Goal: Communication & Community: Answer question/provide support

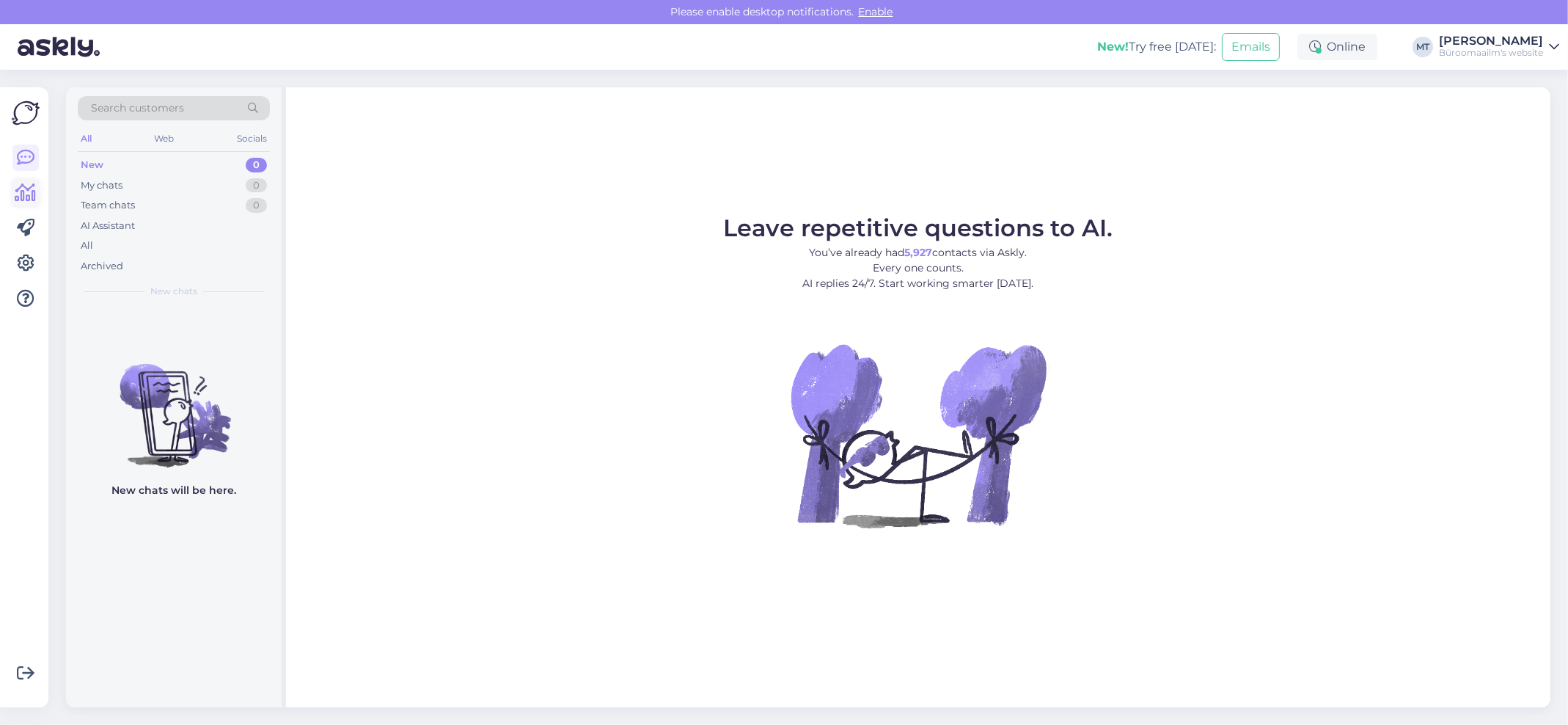
click at [18, 193] on icon at bounding box center [26, 193] width 21 height 18
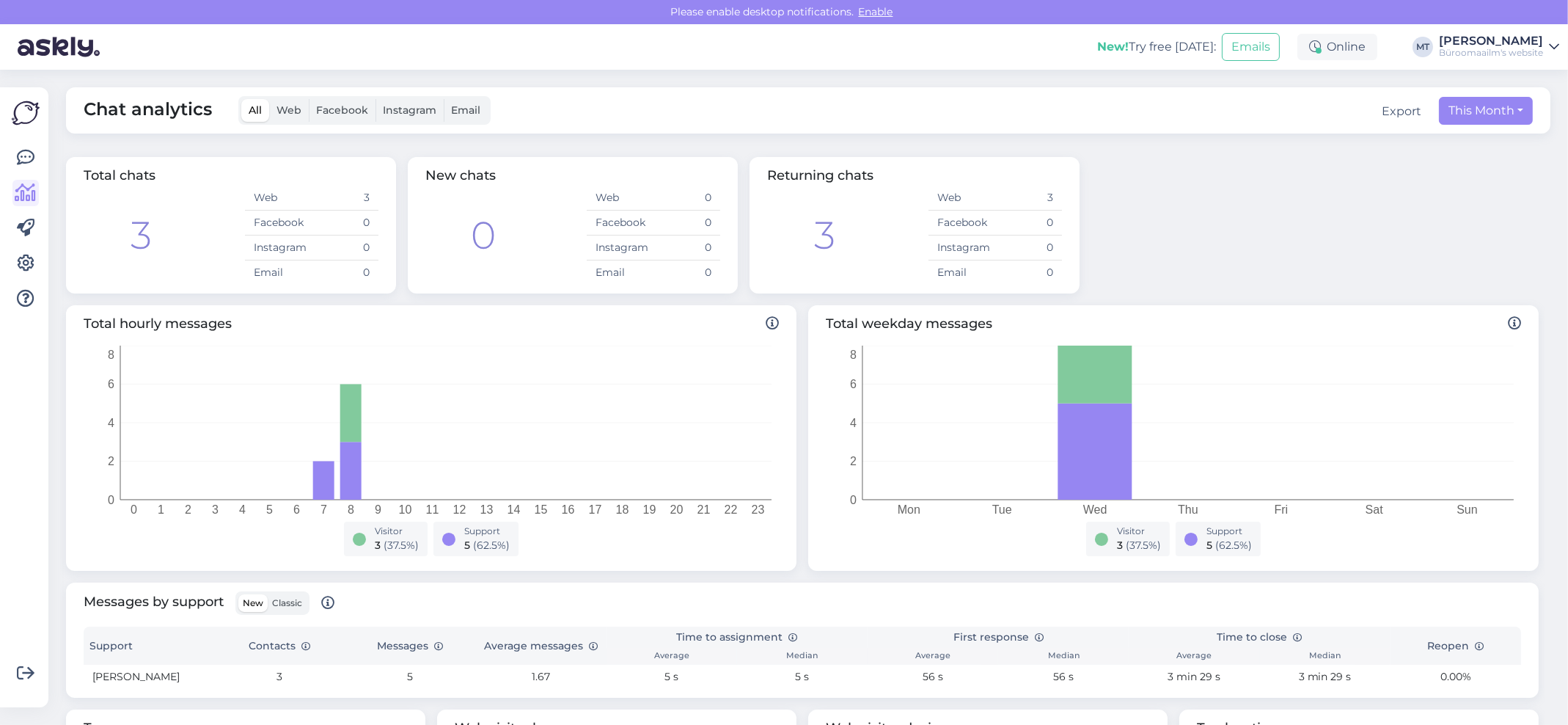
scroll to position [234, 0]
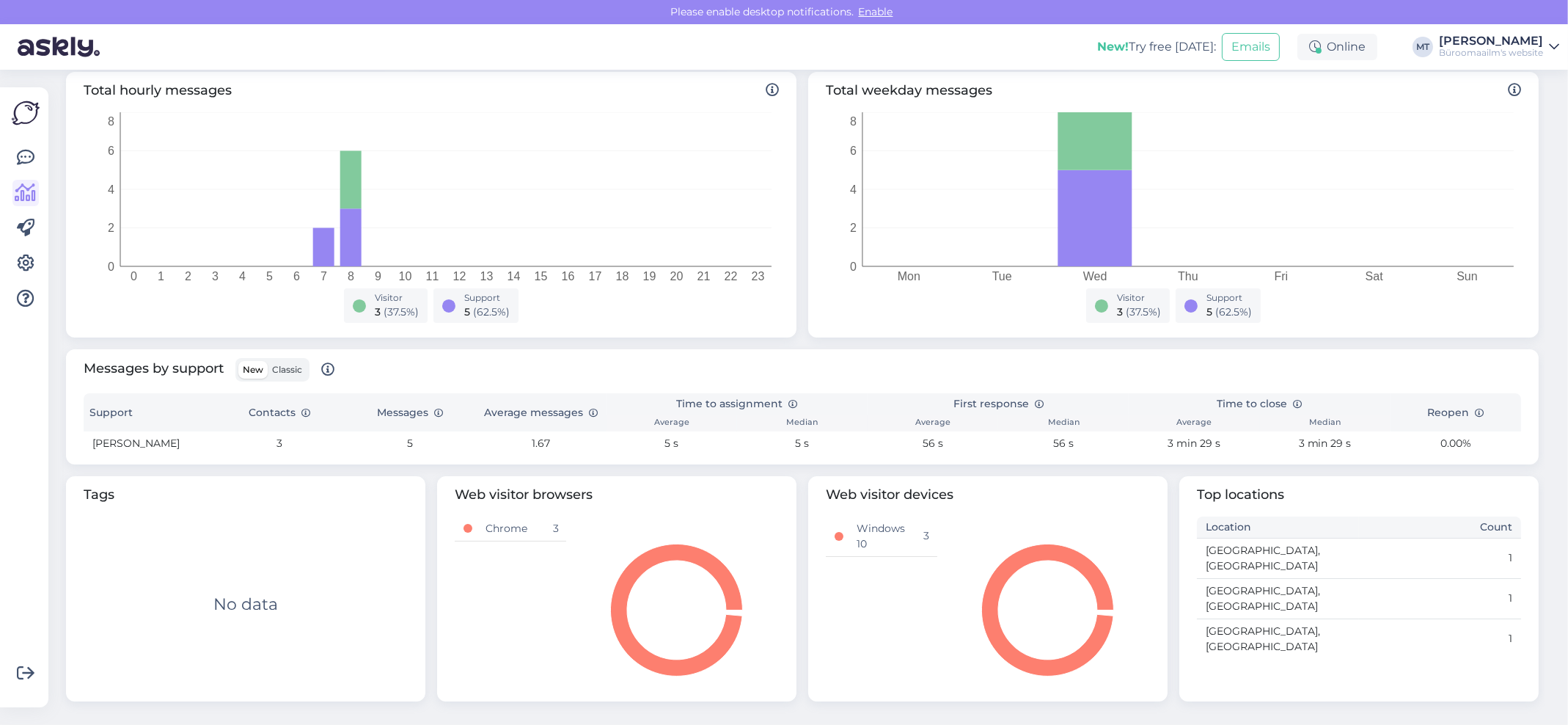
click at [42, 155] on div "Get more Your checklist to get more value from Askly. Close Connect FB and IG m…" at bounding box center [24, 397] width 48 height 620
click at [25, 159] on icon at bounding box center [25, 157] width 18 height 18
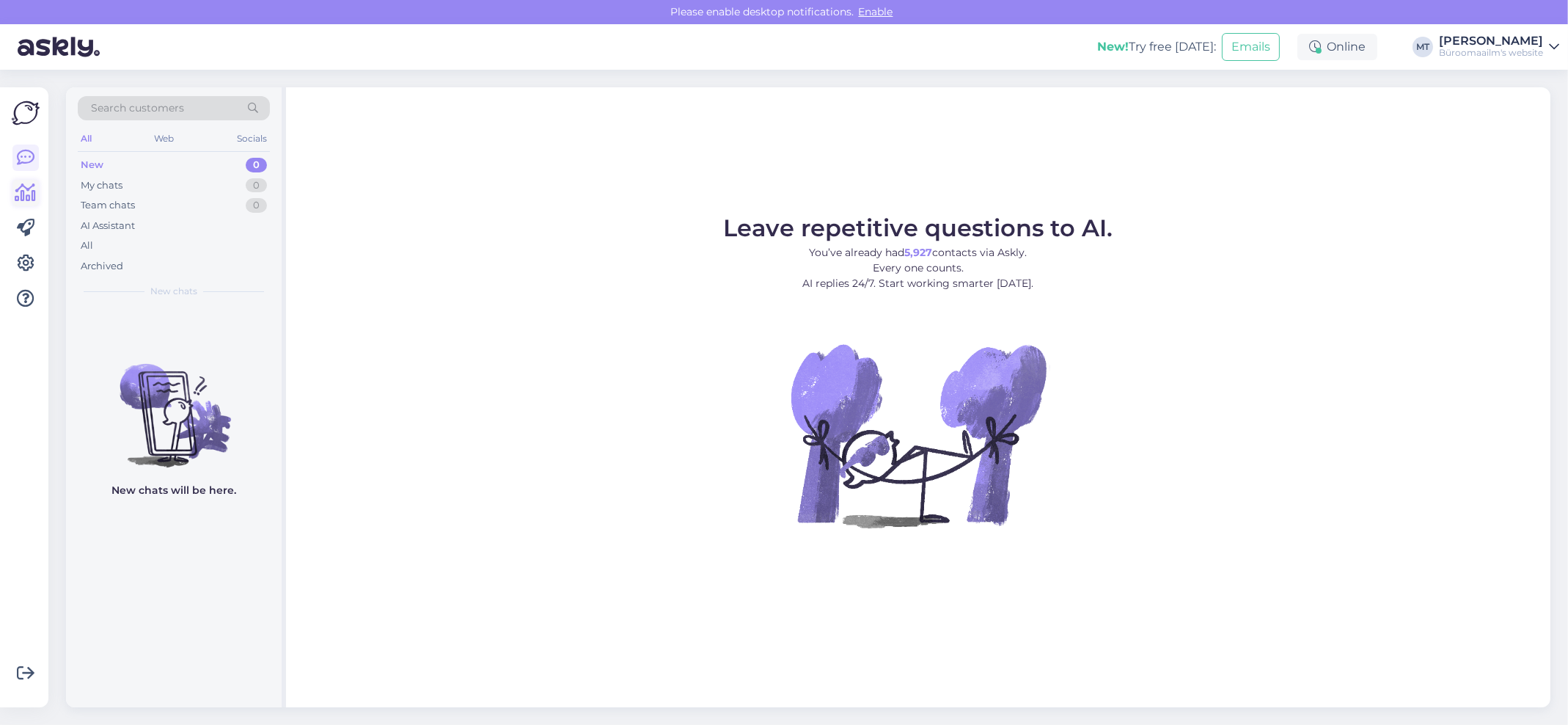
click at [32, 197] on icon at bounding box center [26, 193] width 21 height 18
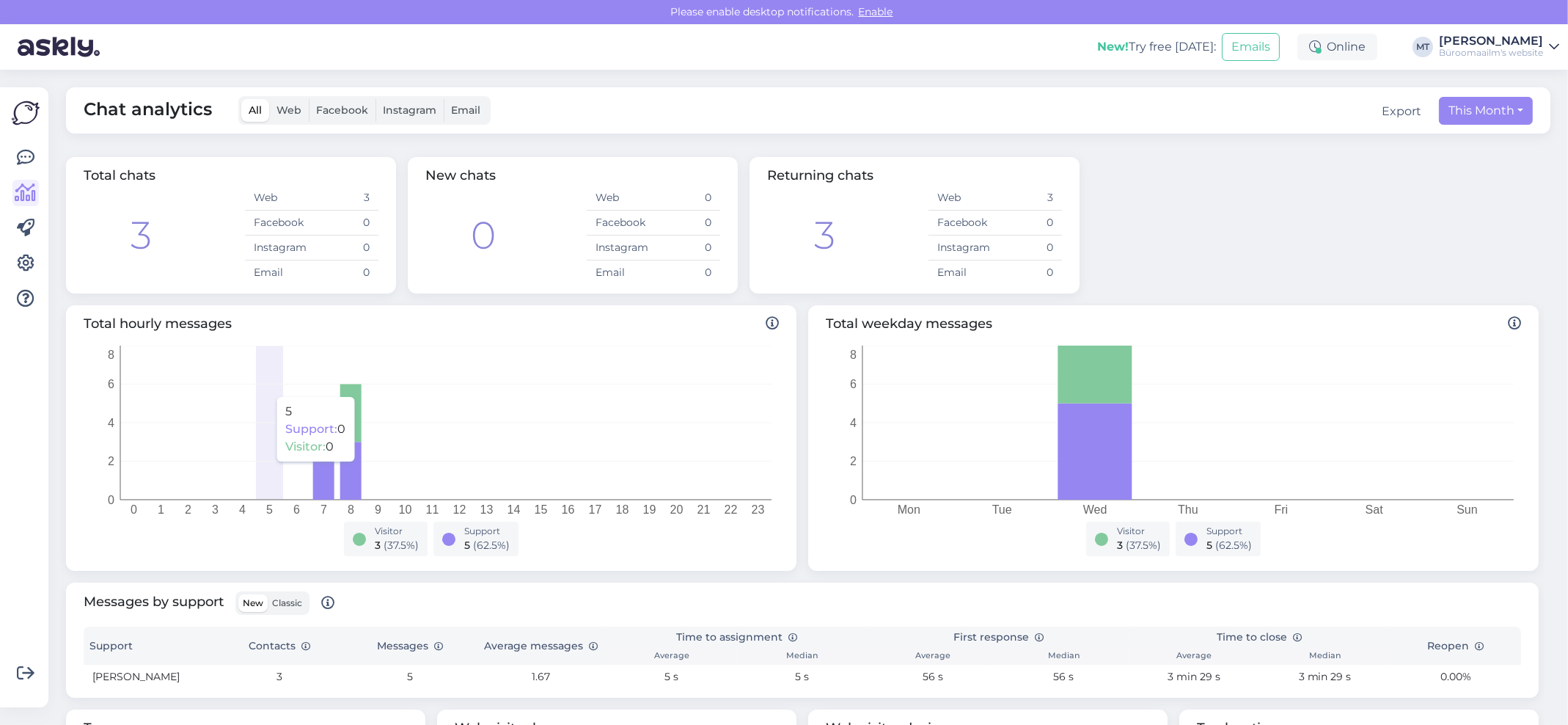
scroll to position [234, 0]
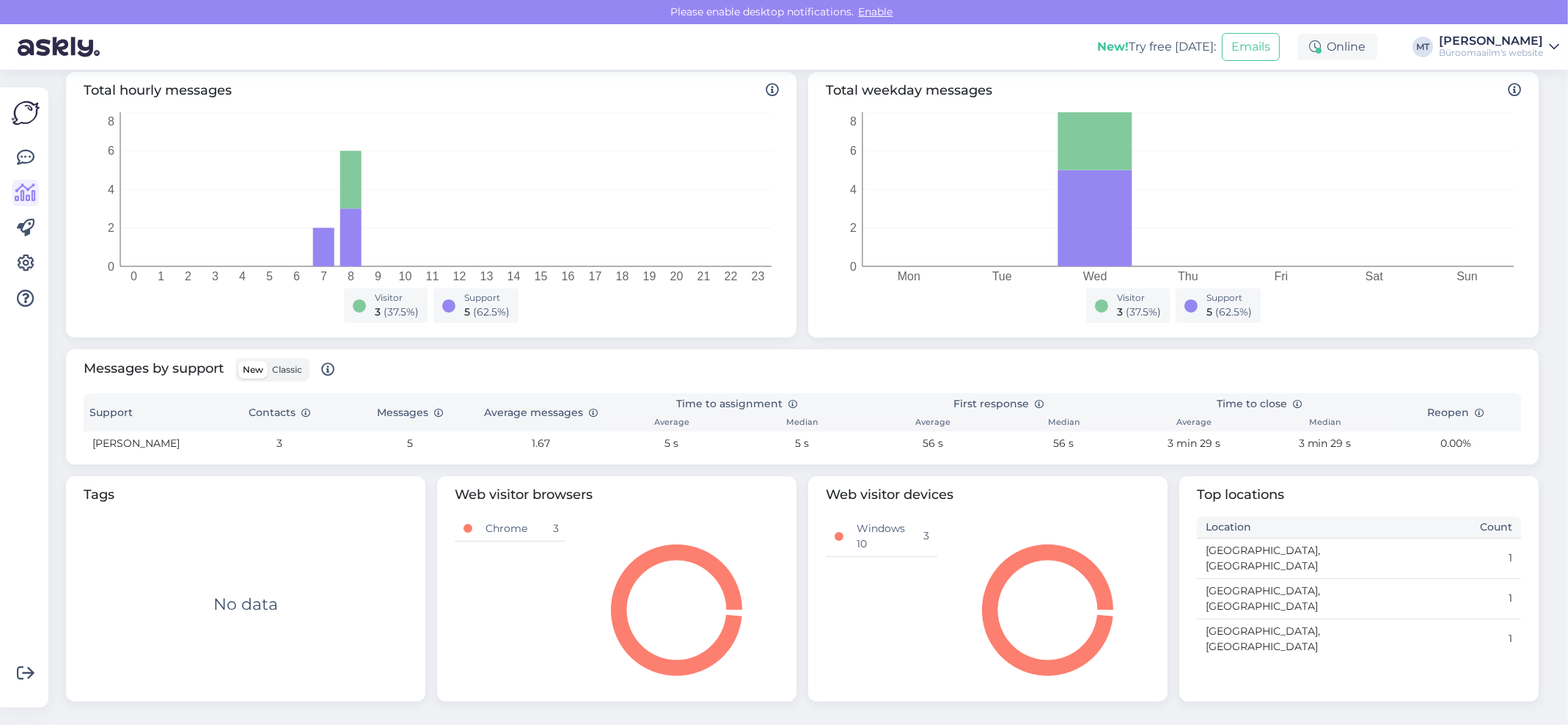
click at [295, 373] on span "Classic" at bounding box center [287, 369] width 30 height 11
click at [268, 361] on input "Classic" at bounding box center [268, 361] width 0 height 0
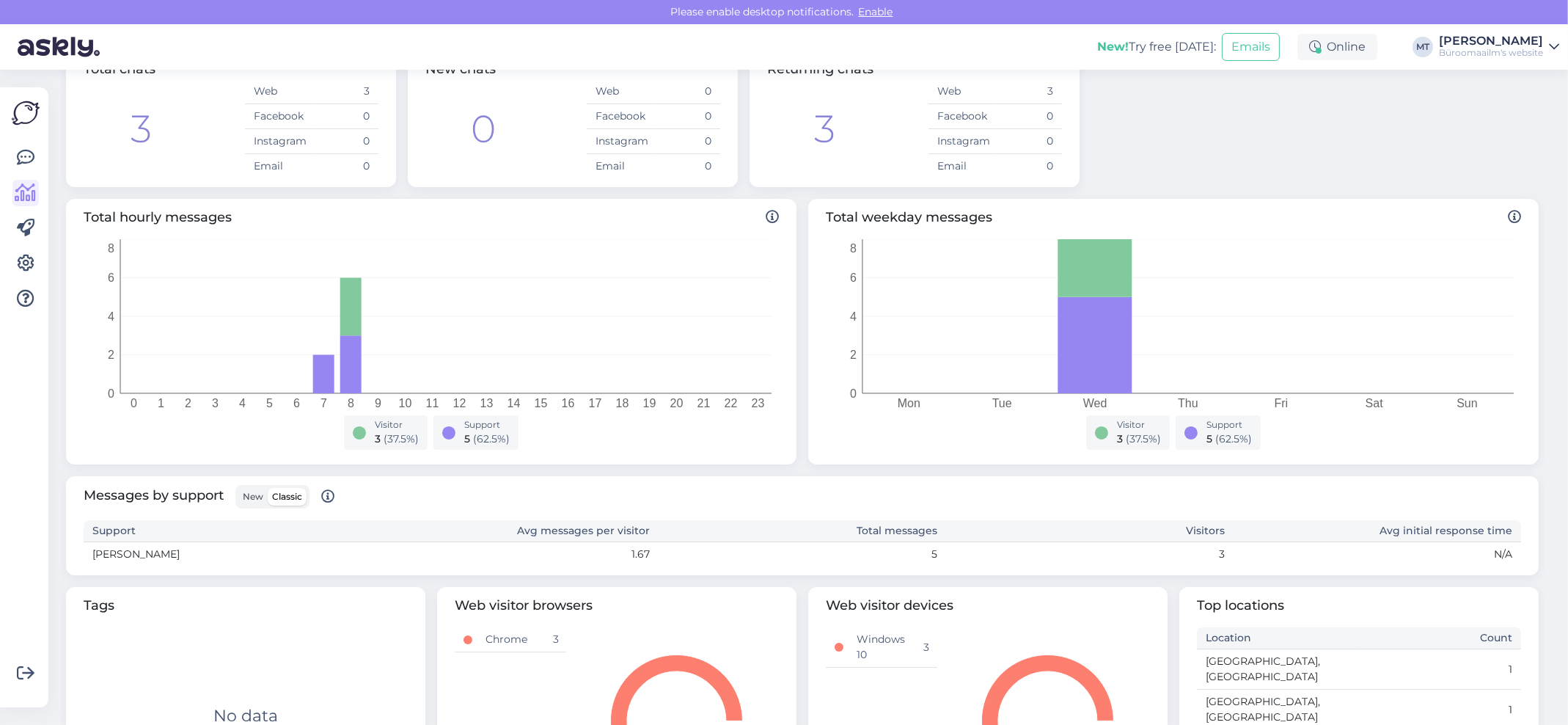
scroll to position [218, 0]
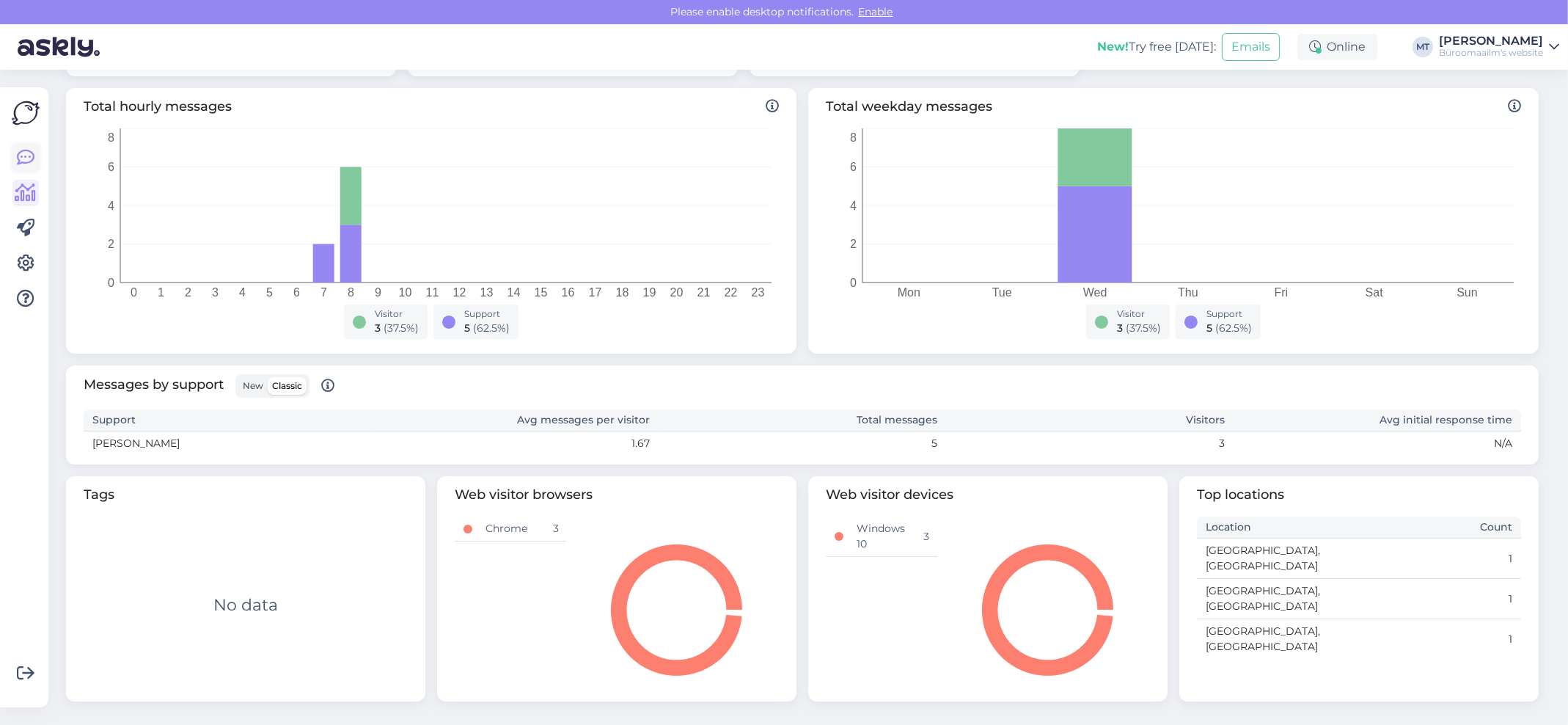
click at [27, 155] on icon at bounding box center [25, 157] width 18 height 18
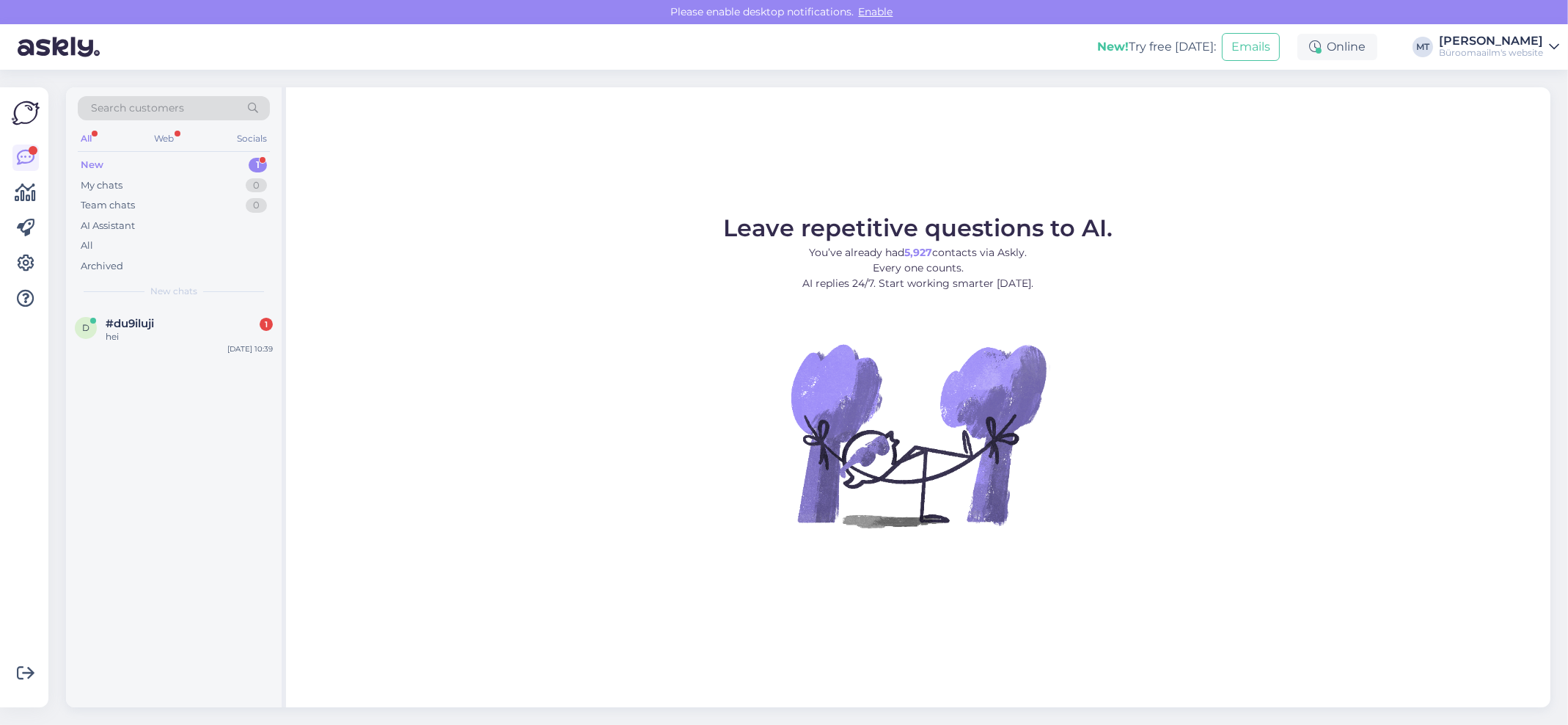
click at [96, 166] on div "New" at bounding box center [92, 165] width 23 height 15
click at [113, 330] on div "hei" at bounding box center [189, 337] width 167 height 13
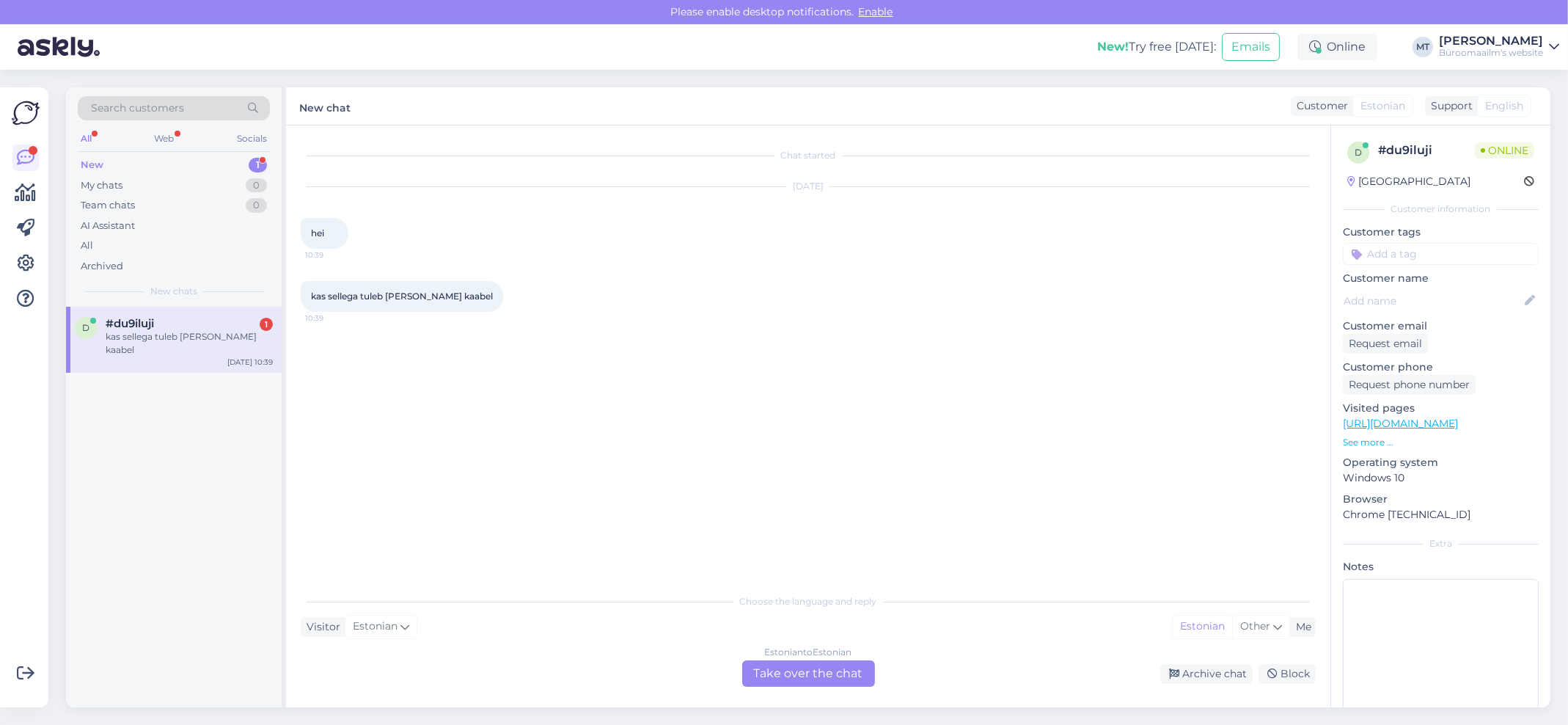
click at [791, 678] on div "Estonian to Estonian Take over the chat" at bounding box center [808, 673] width 133 height 26
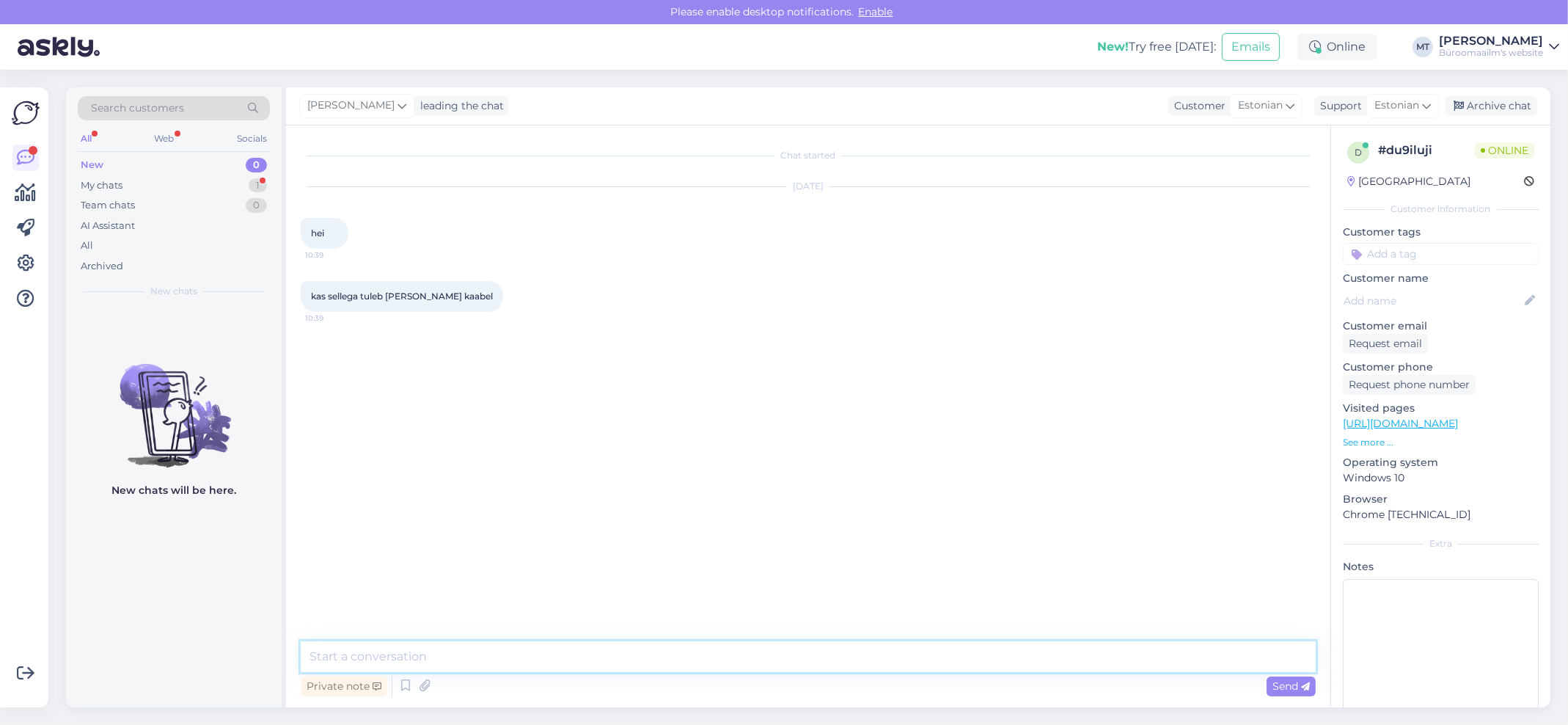
click at [452, 664] on textarea at bounding box center [808, 656] width 1015 height 31
type textarea "t"
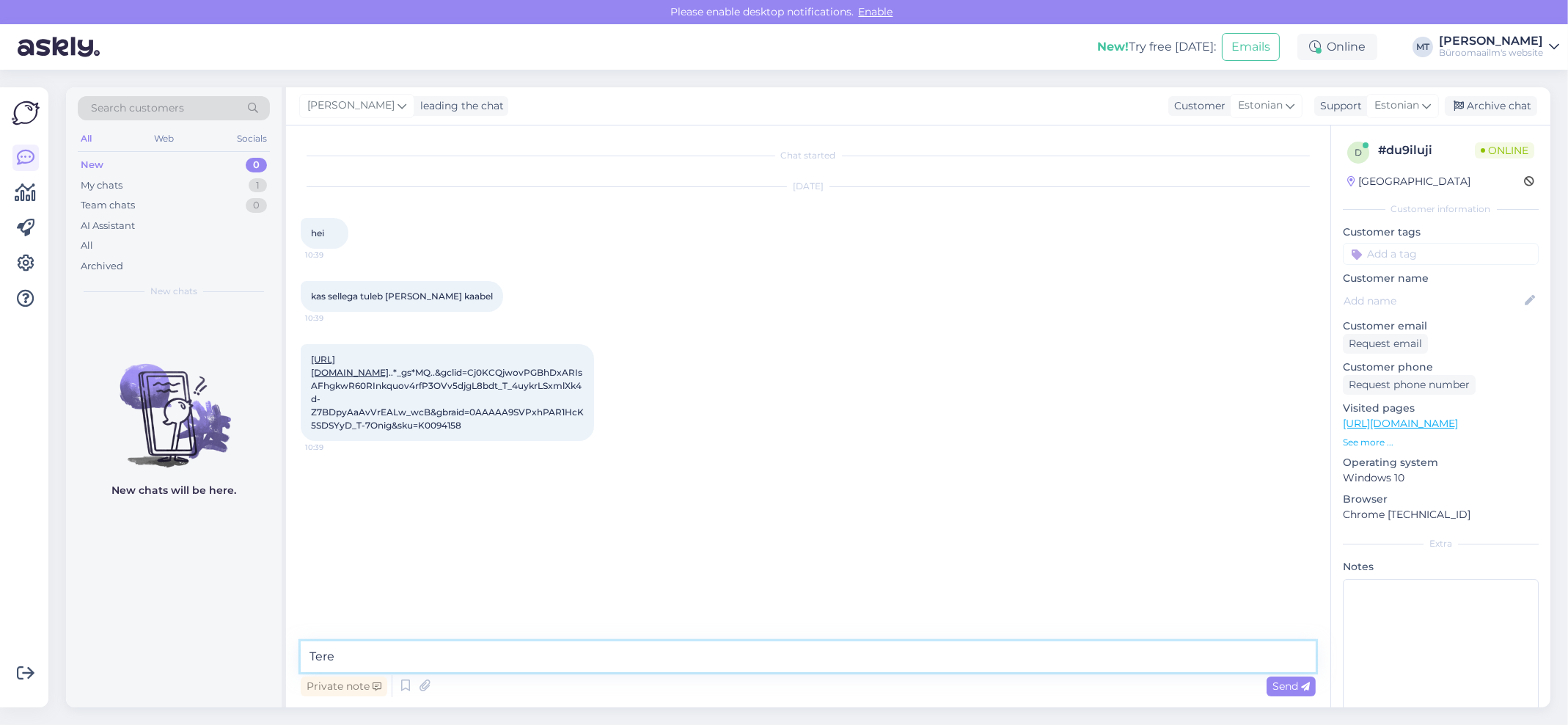
type textarea "Tere."
click at [389, 362] on link "[URL][DOMAIN_NAME]" at bounding box center [350, 366] width 78 height 25
click at [353, 659] on textarea at bounding box center [808, 656] width 1015 height 31
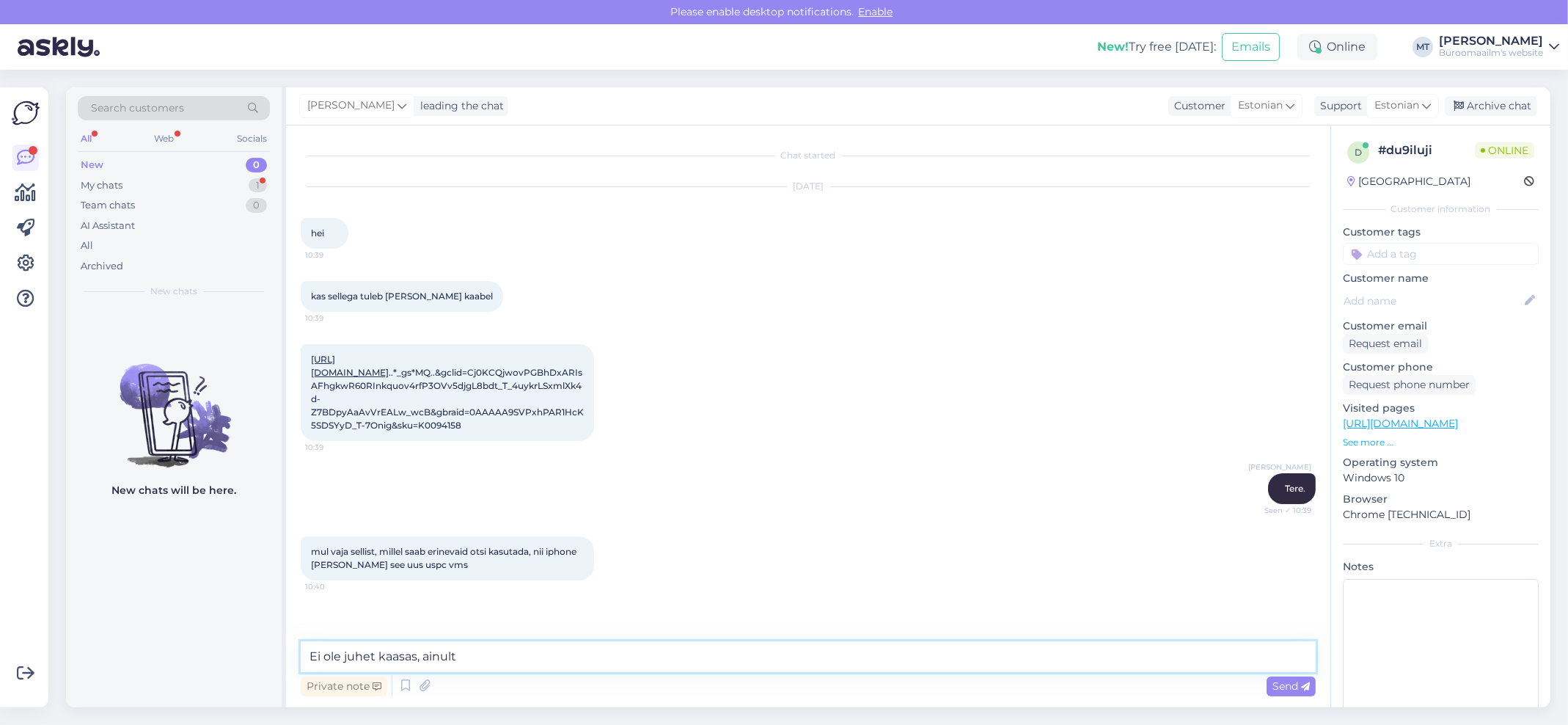
drag, startPoint x: 499, startPoint y: 654, endPoint x: 229, endPoint y: 660, distance: 270.1
click at [229, 660] on div "Search customers All Web Socials New 0 My chats 1 Team chats 0 AI Assistant All…" at bounding box center [808, 397] width 1485 height 620
type textarea "Ei ole kaablit kaasas."
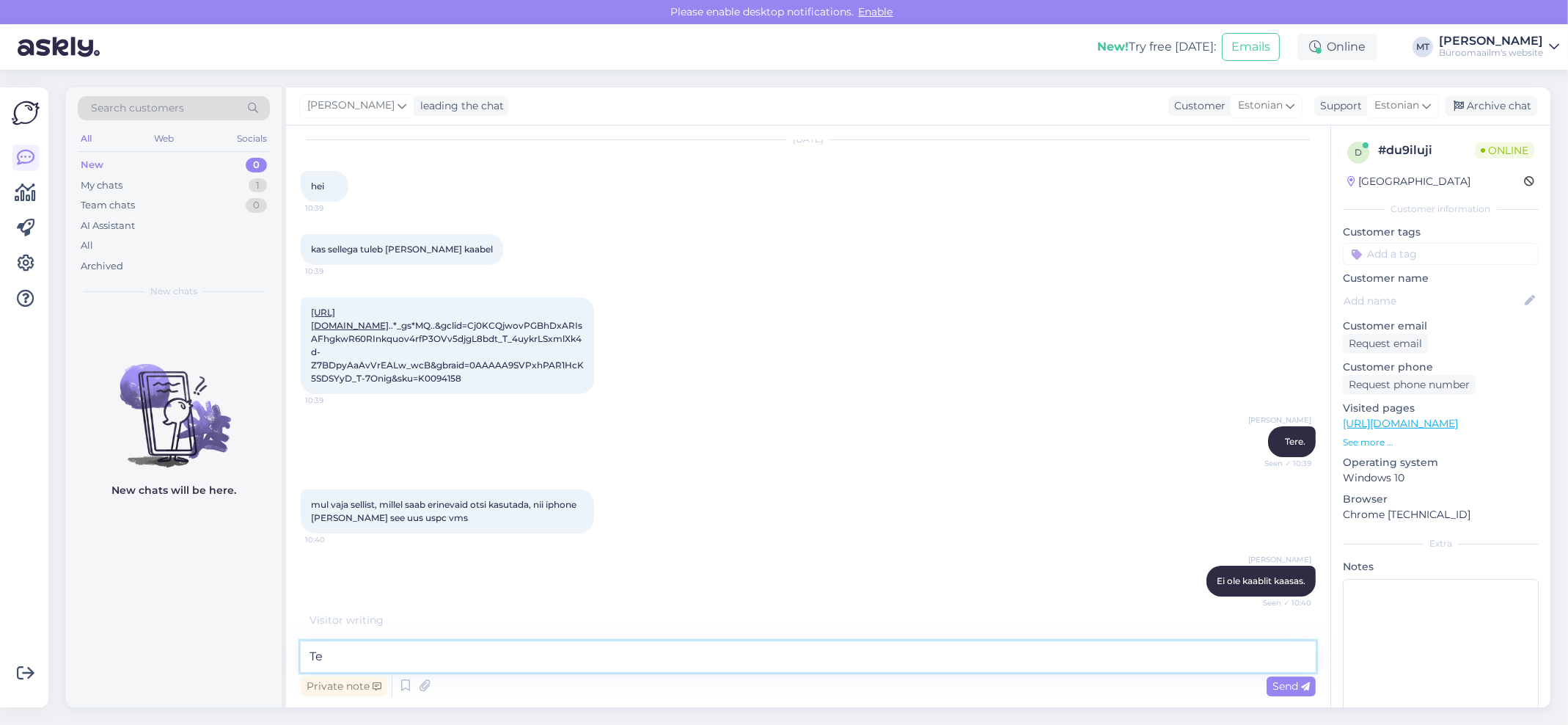
type textarea "T"
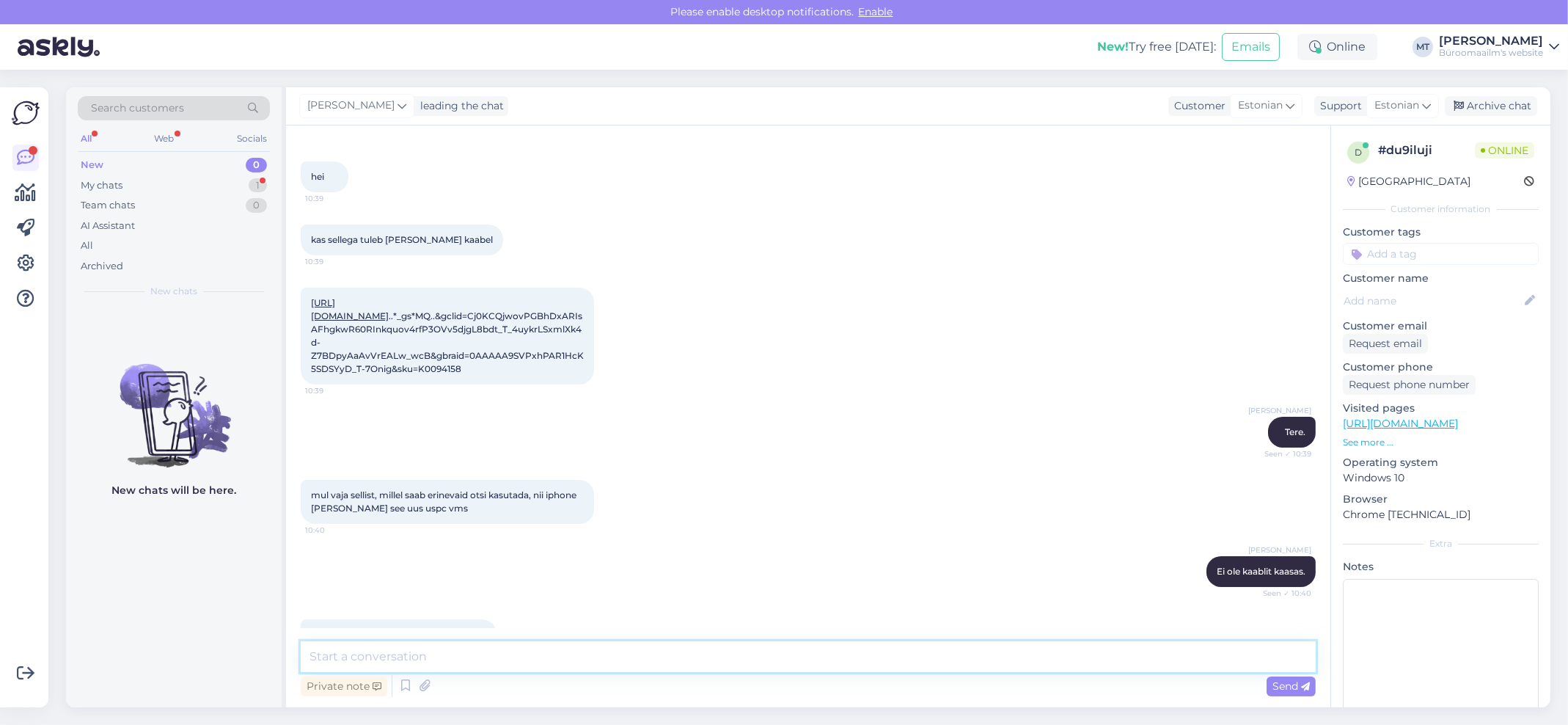
scroll to position [120, 0]
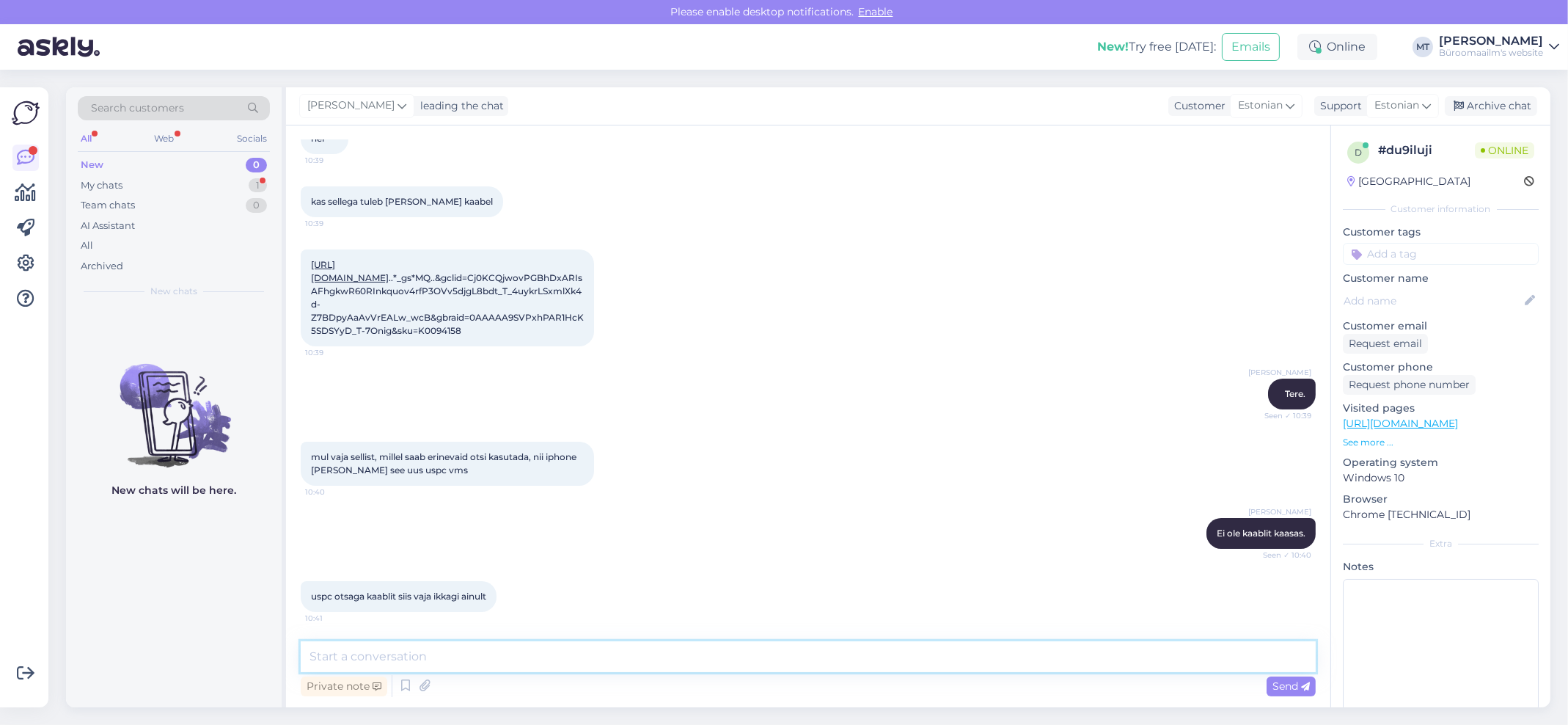
click at [430, 643] on textarea at bounding box center [808, 656] width 1015 height 31
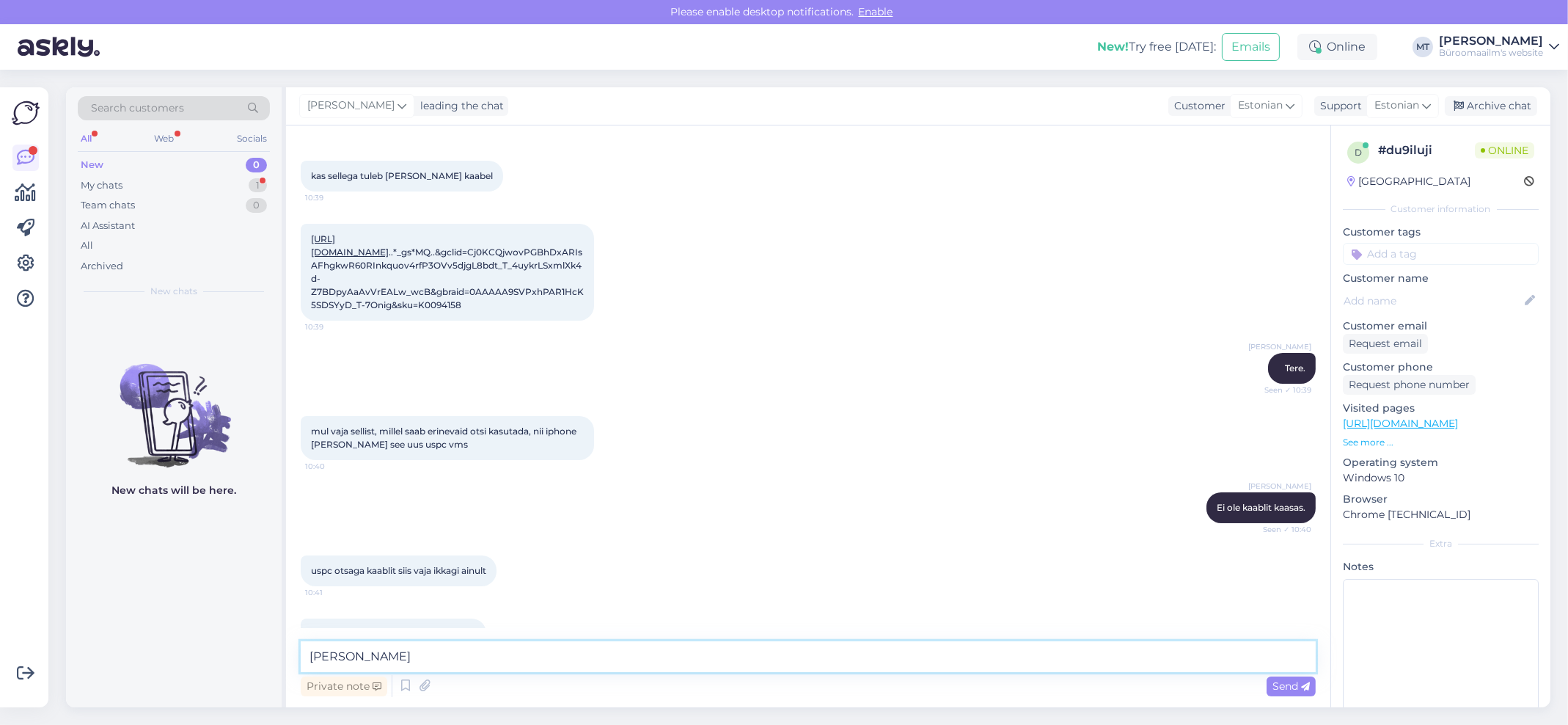
scroll to position [247, 0]
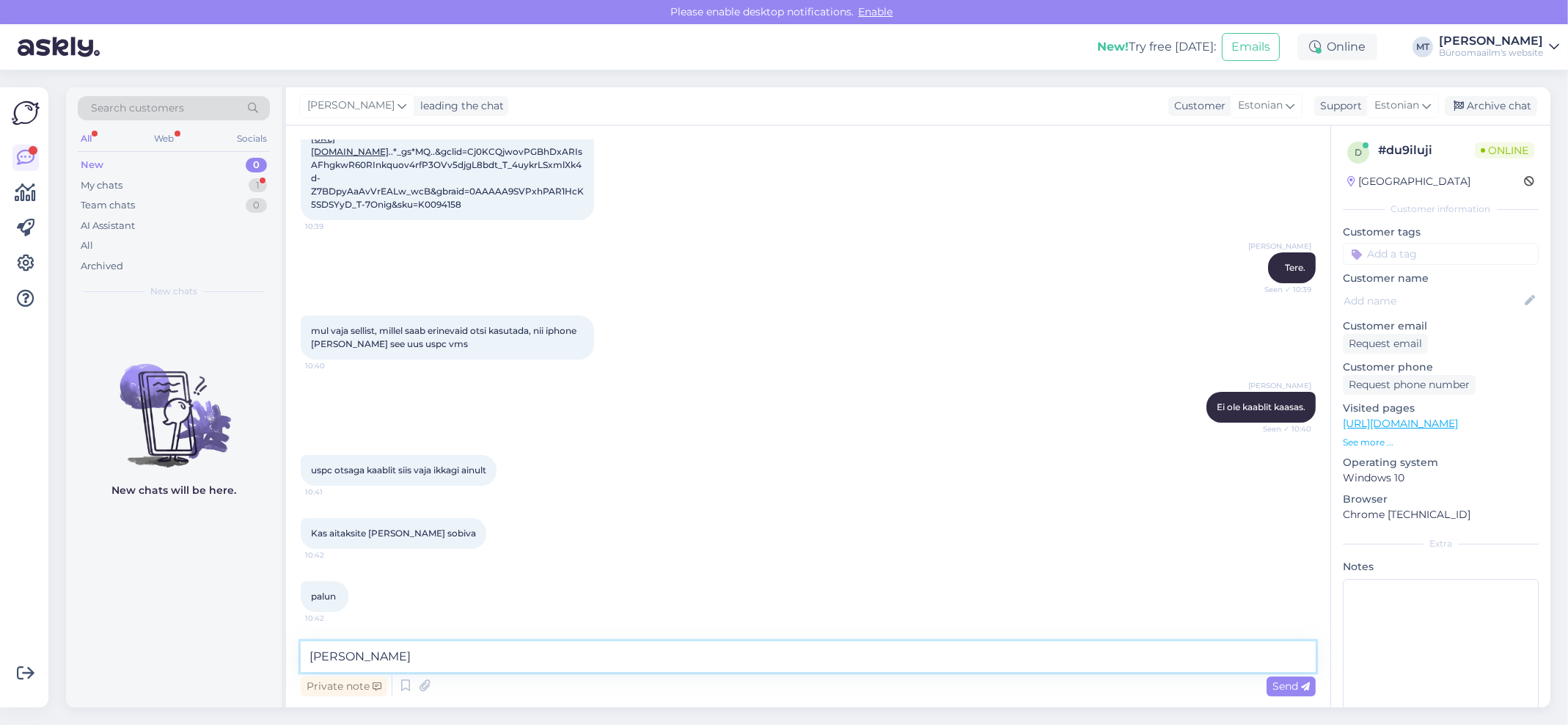
paste textarea "[URL][DOMAIN_NAME]"
type textarea "saadan lingi [URL][DOMAIN_NAME]"
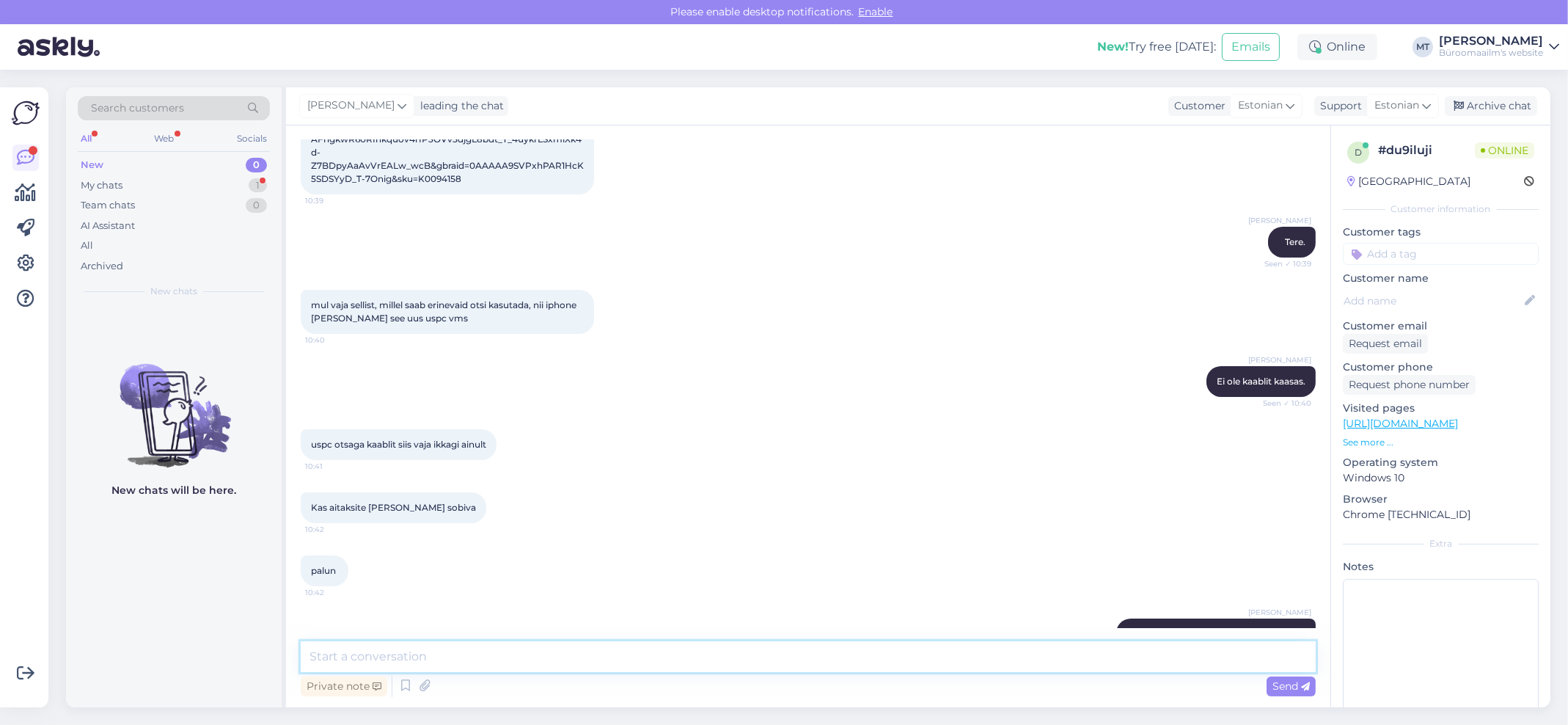
scroll to position [336, 0]
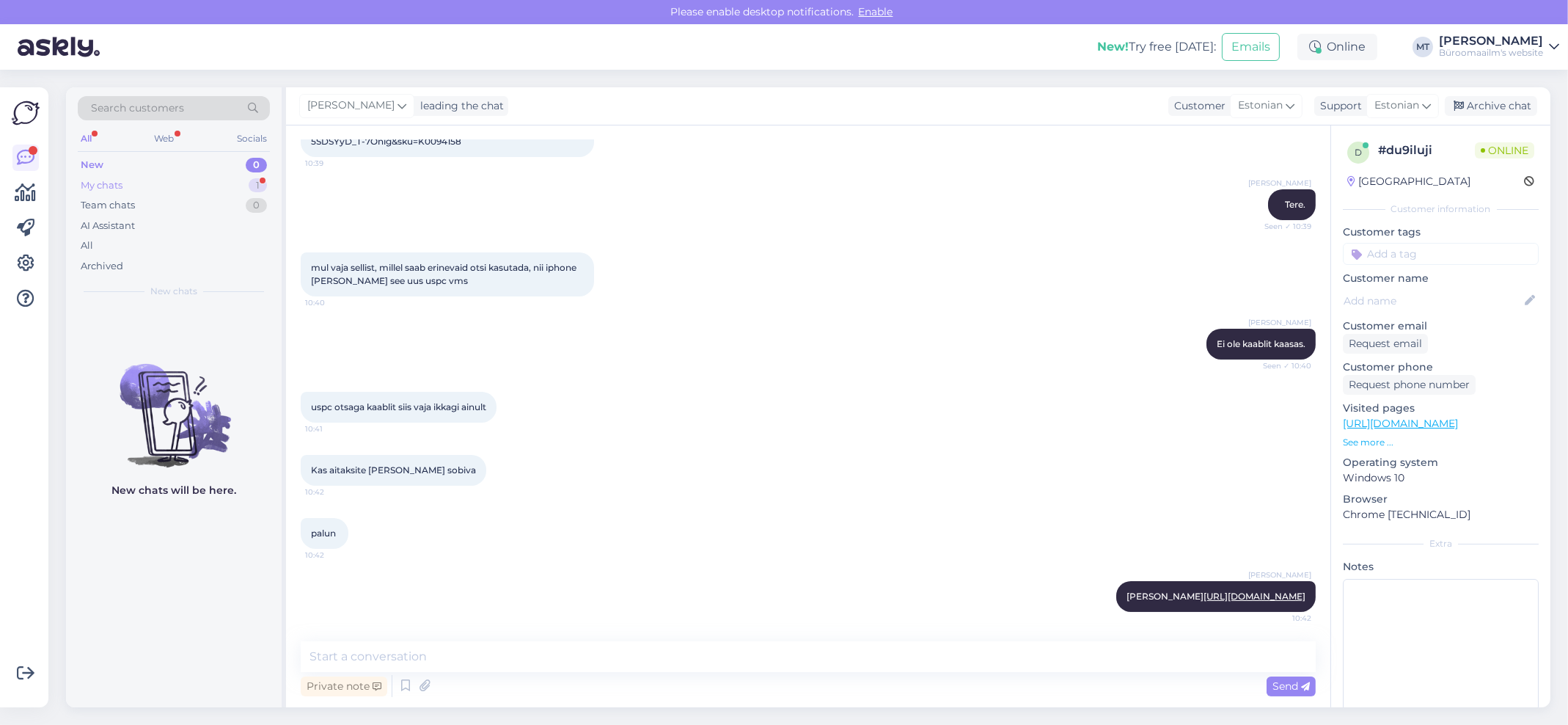
click at [94, 179] on div "My chats" at bounding box center [102, 185] width 42 height 15
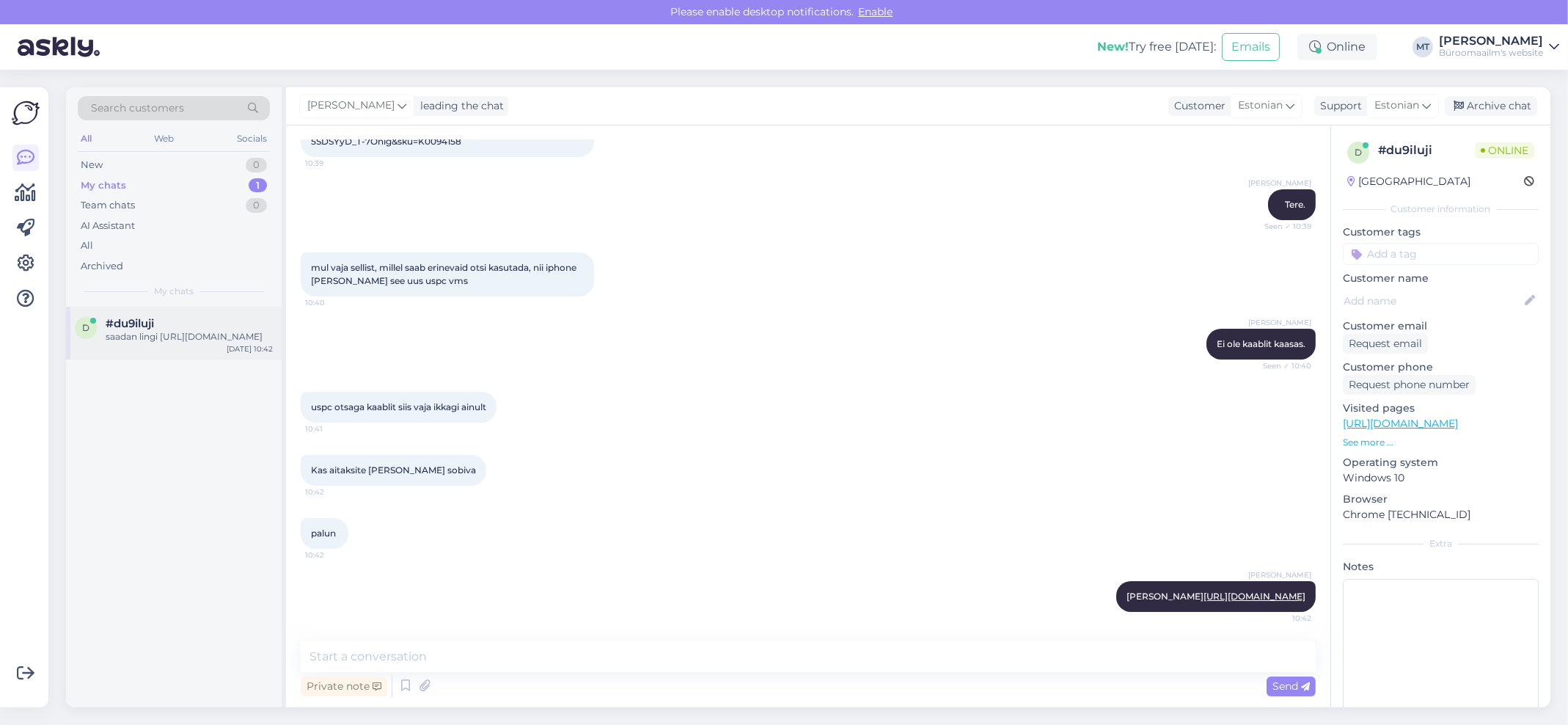
click at [114, 344] on div "saadan lingi [URL][DOMAIN_NAME]" at bounding box center [189, 337] width 167 height 13
click at [389, 663] on textarea at bounding box center [808, 656] width 1015 height 31
click at [20, 198] on icon at bounding box center [26, 193] width 21 height 18
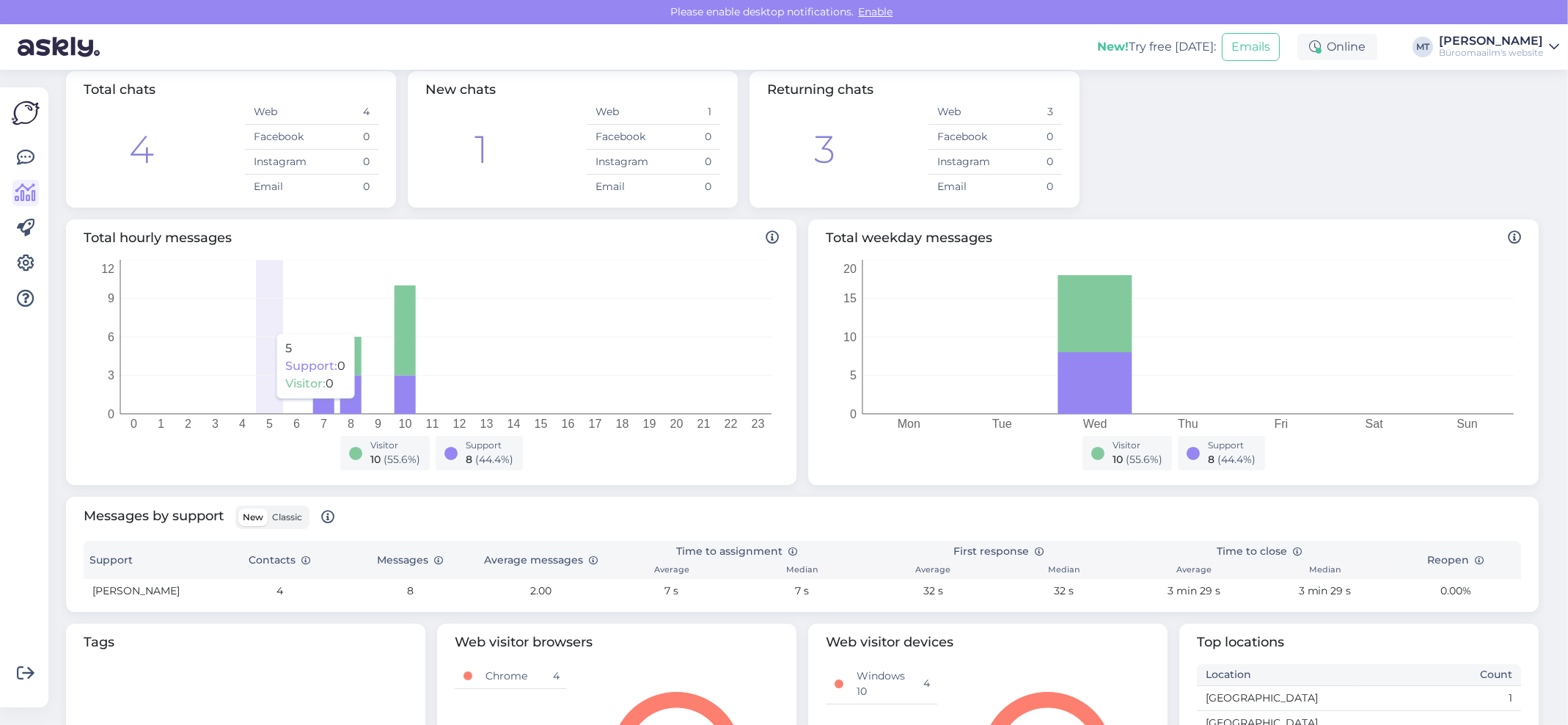
scroll to position [234, 0]
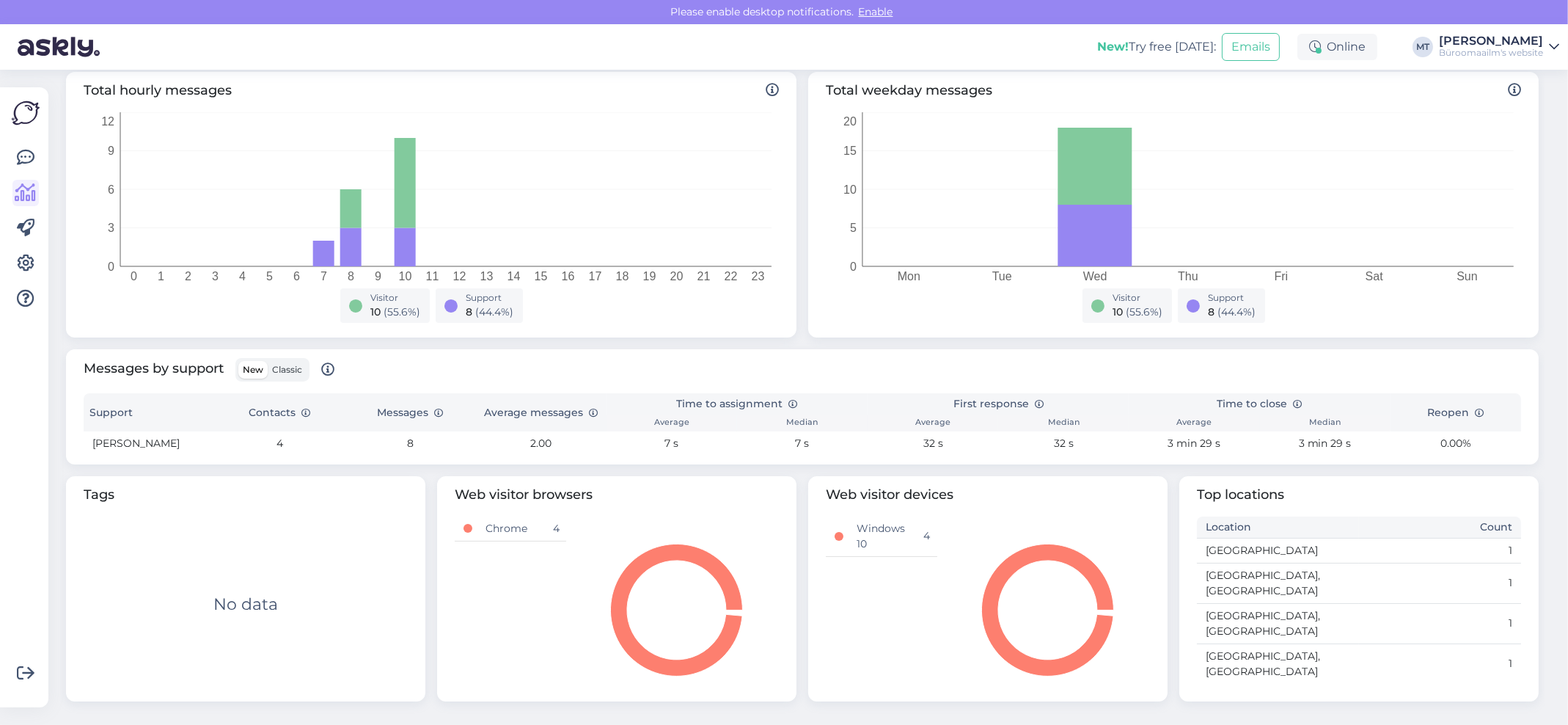
click at [300, 370] on span "Classic" at bounding box center [287, 369] width 30 height 11
click at [268, 361] on input "Classic" at bounding box center [268, 361] width 0 height 0
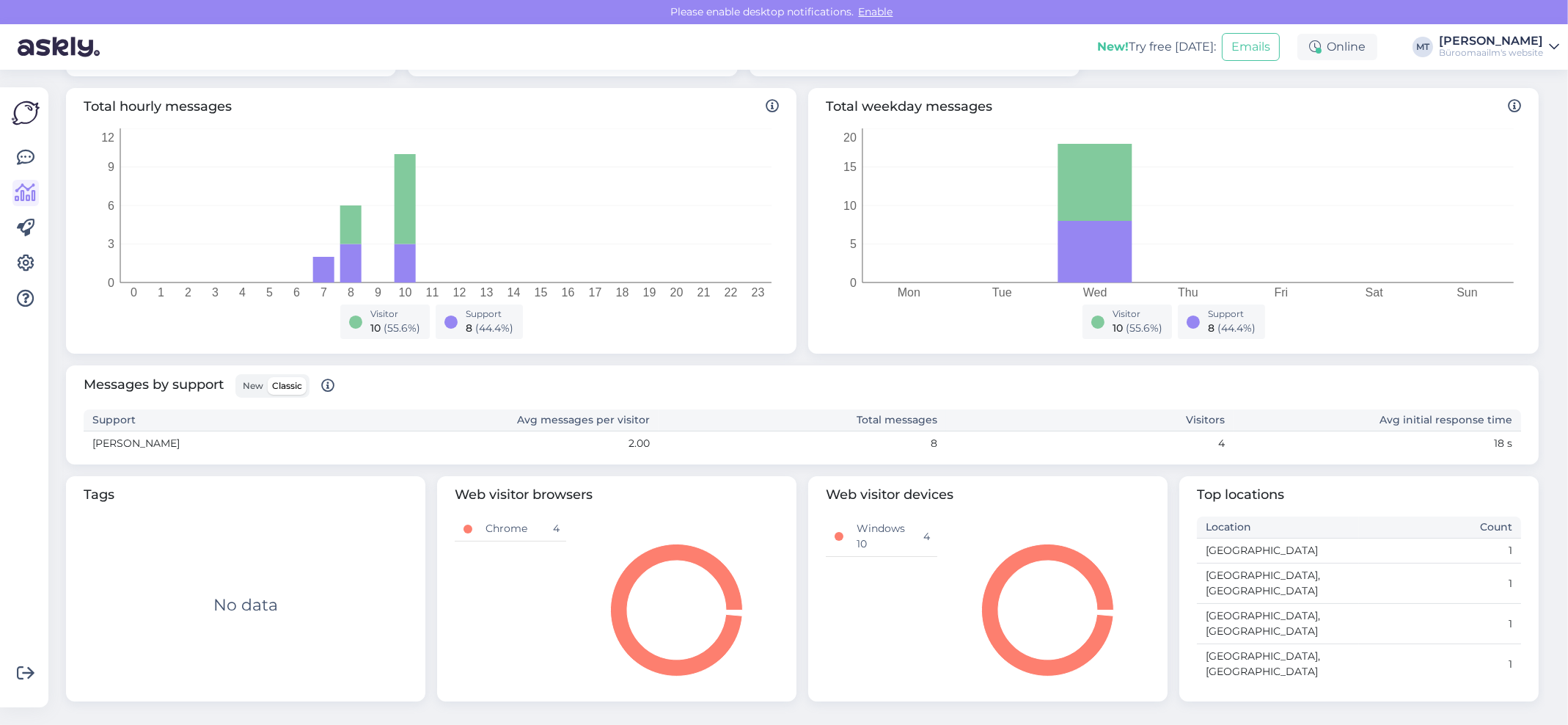
click at [246, 385] on span "New" at bounding box center [252, 386] width 20 height 11
click at [238, 377] on input "New" at bounding box center [238, 377] width 0 height 0
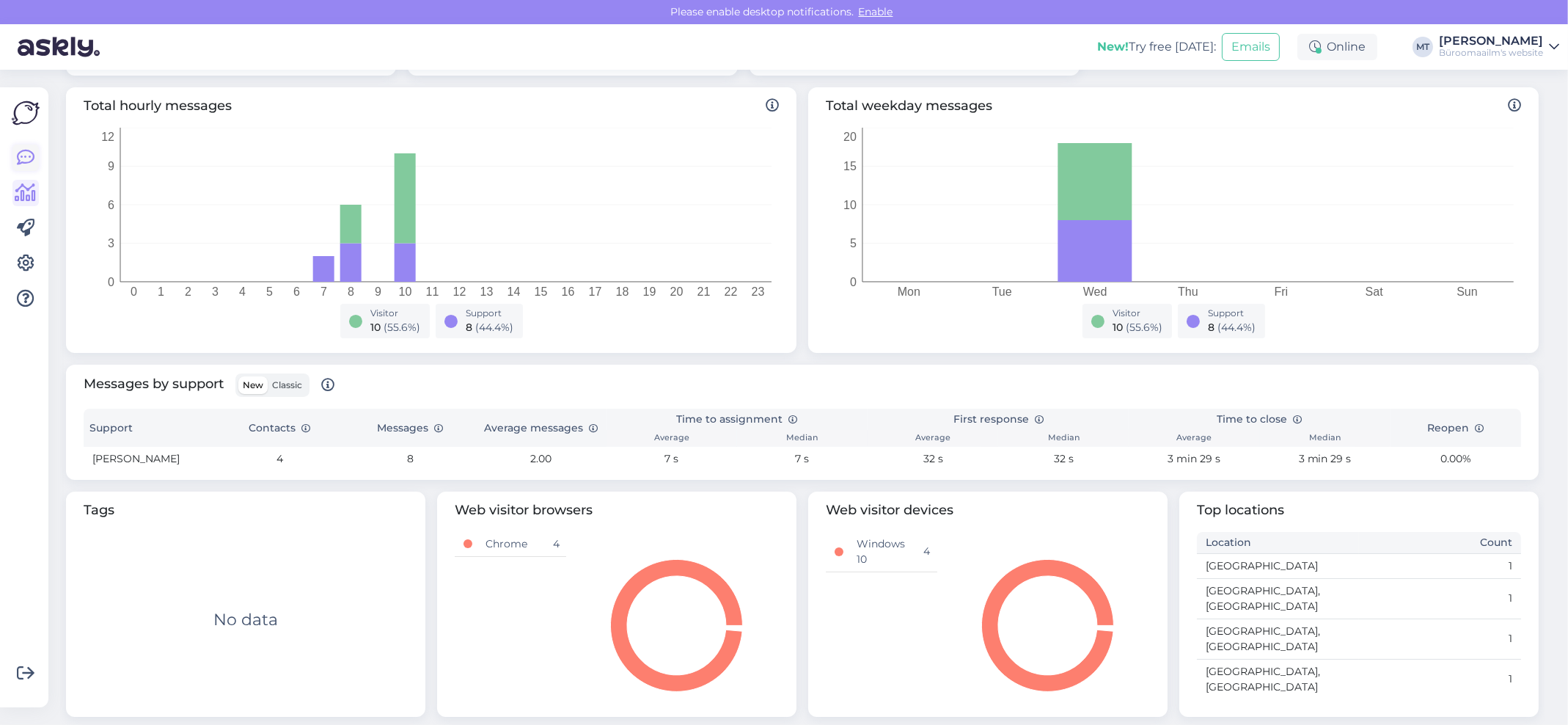
click at [24, 157] on icon at bounding box center [25, 157] width 18 height 18
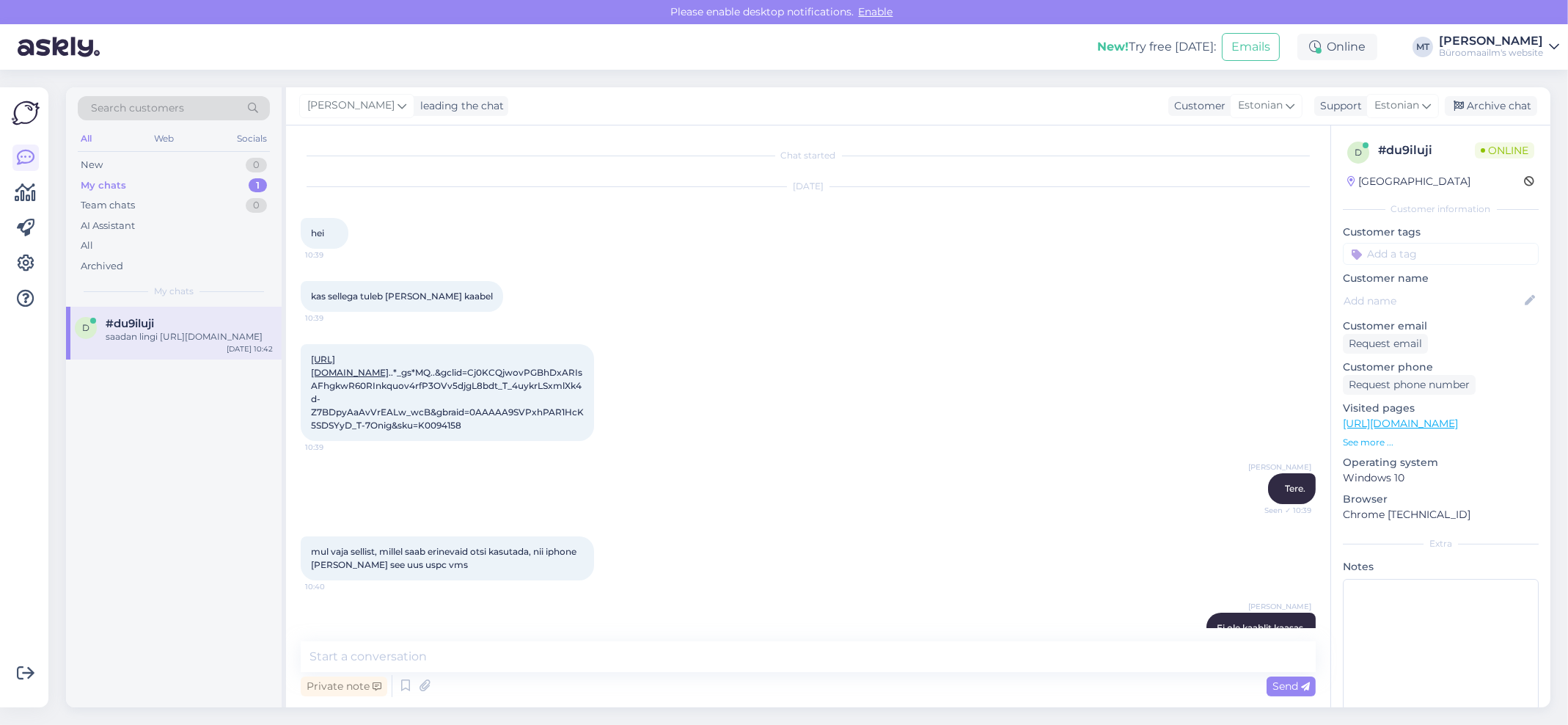
scroll to position [336, 0]
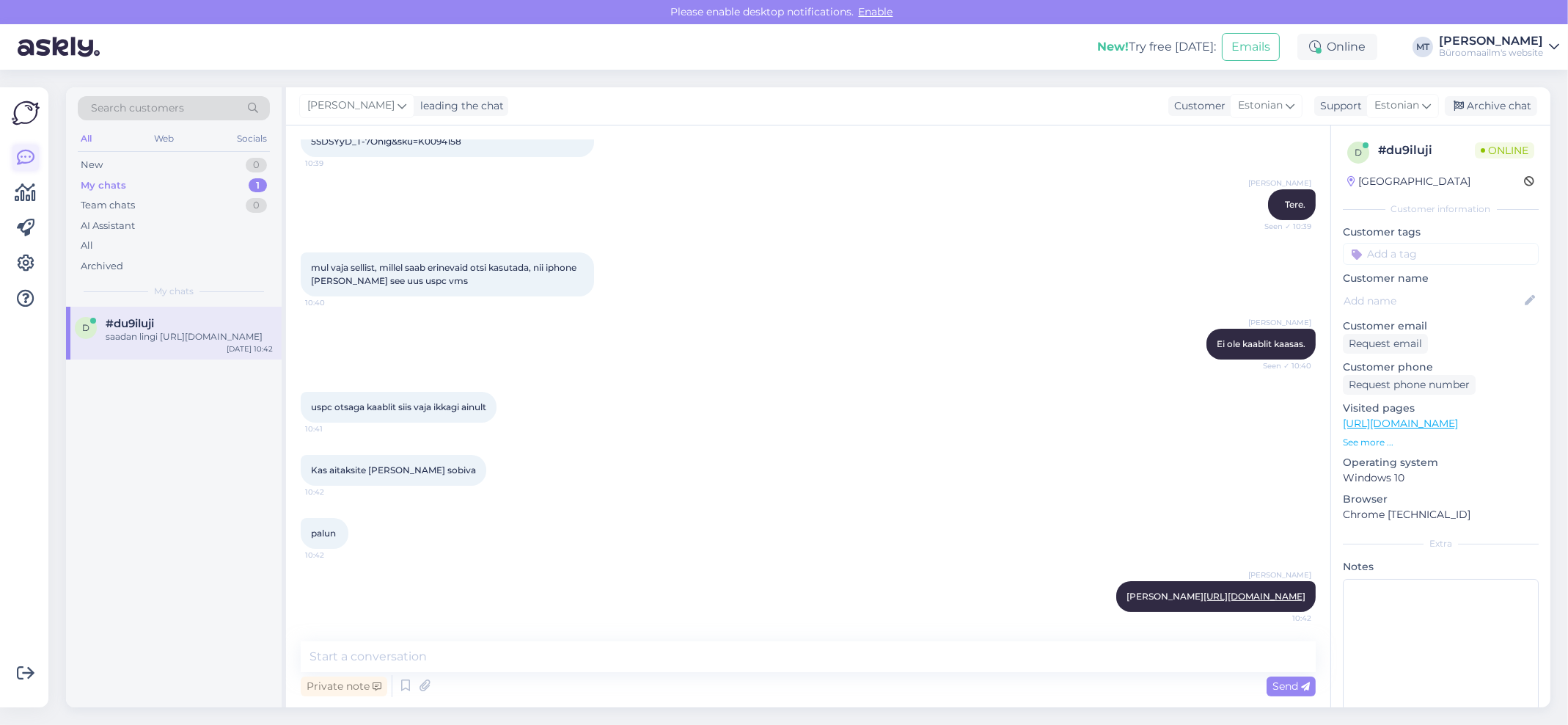
click at [18, 157] on icon at bounding box center [25, 157] width 18 height 18
click at [31, 199] on icon at bounding box center [26, 193] width 21 height 18
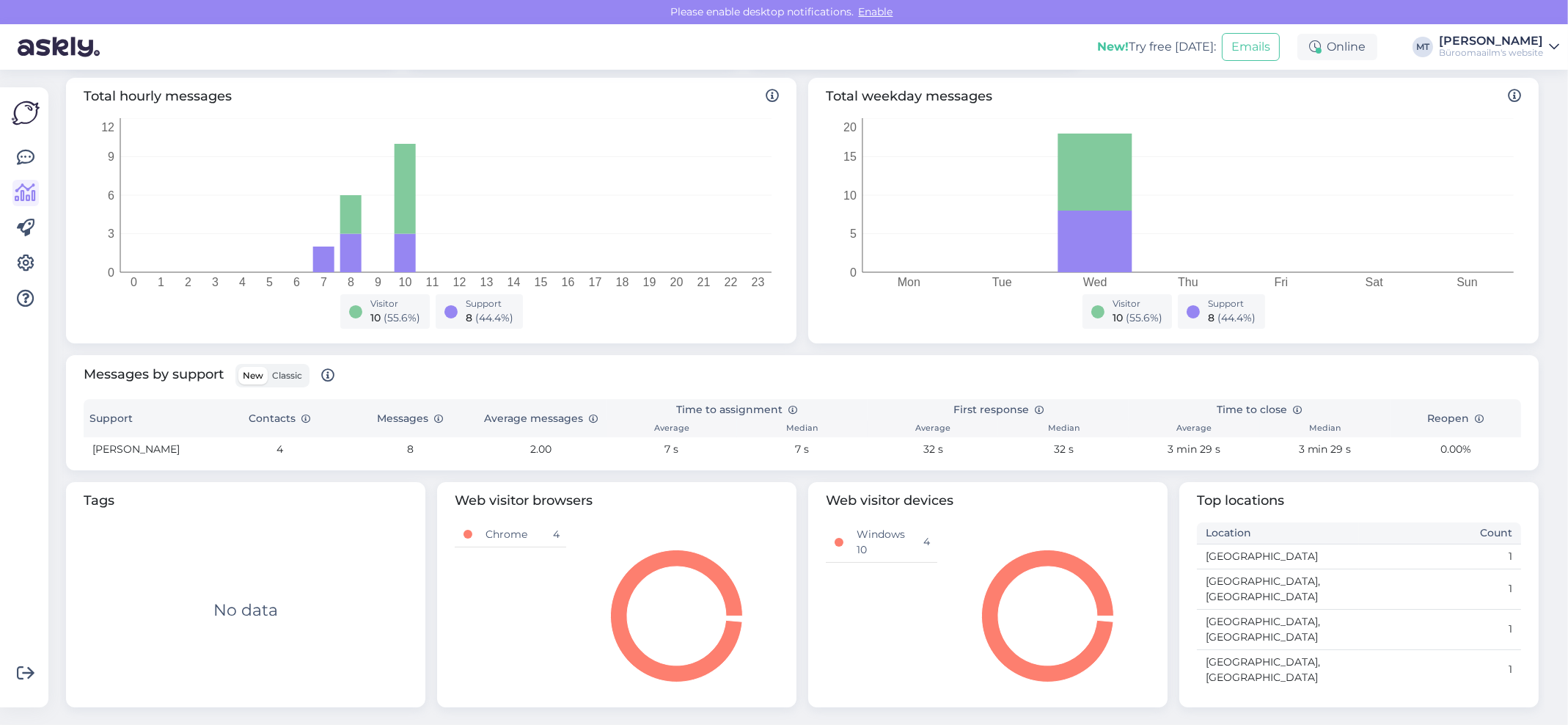
scroll to position [234, 0]
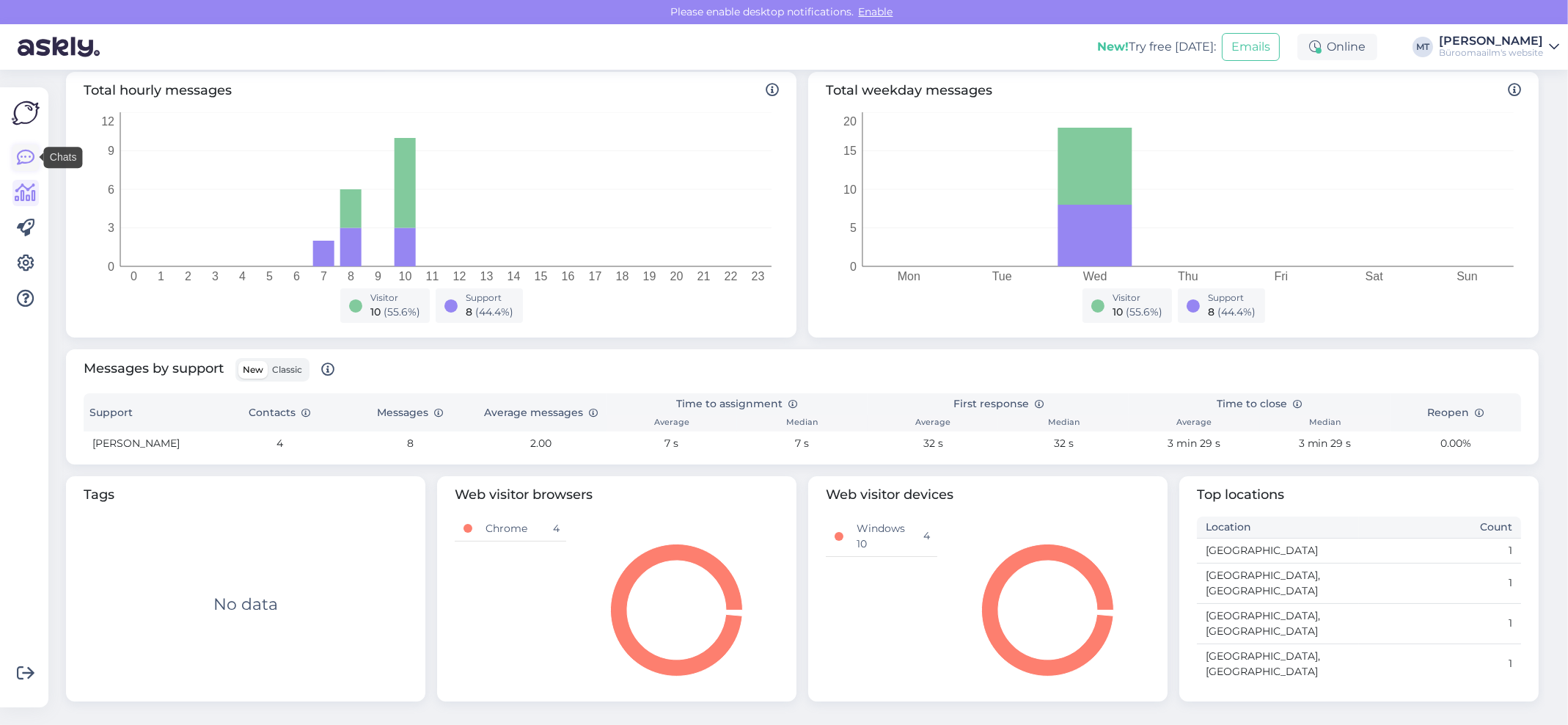
click at [19, 159] on icon at bounding box center [25, 157] width 18 height 18
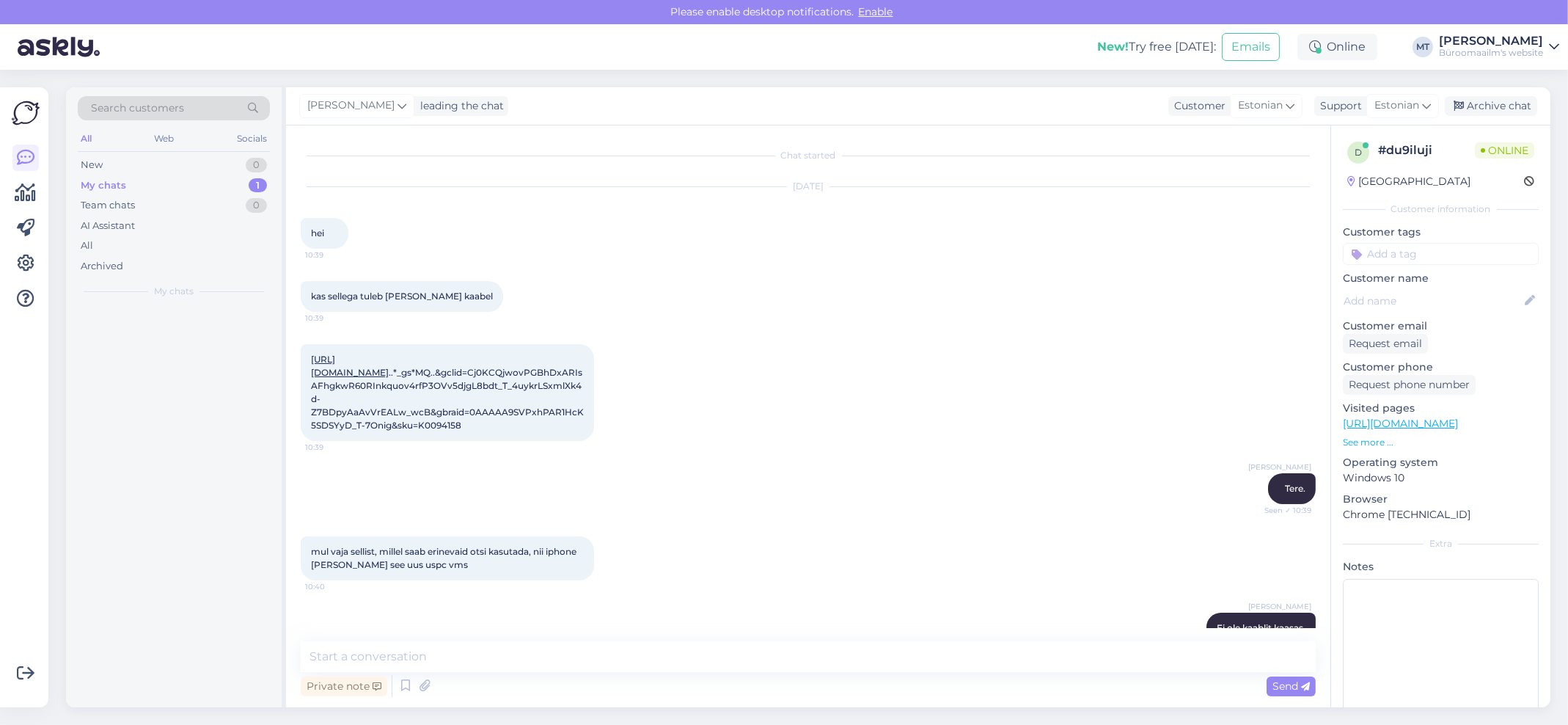
scroll to position [336, 0]
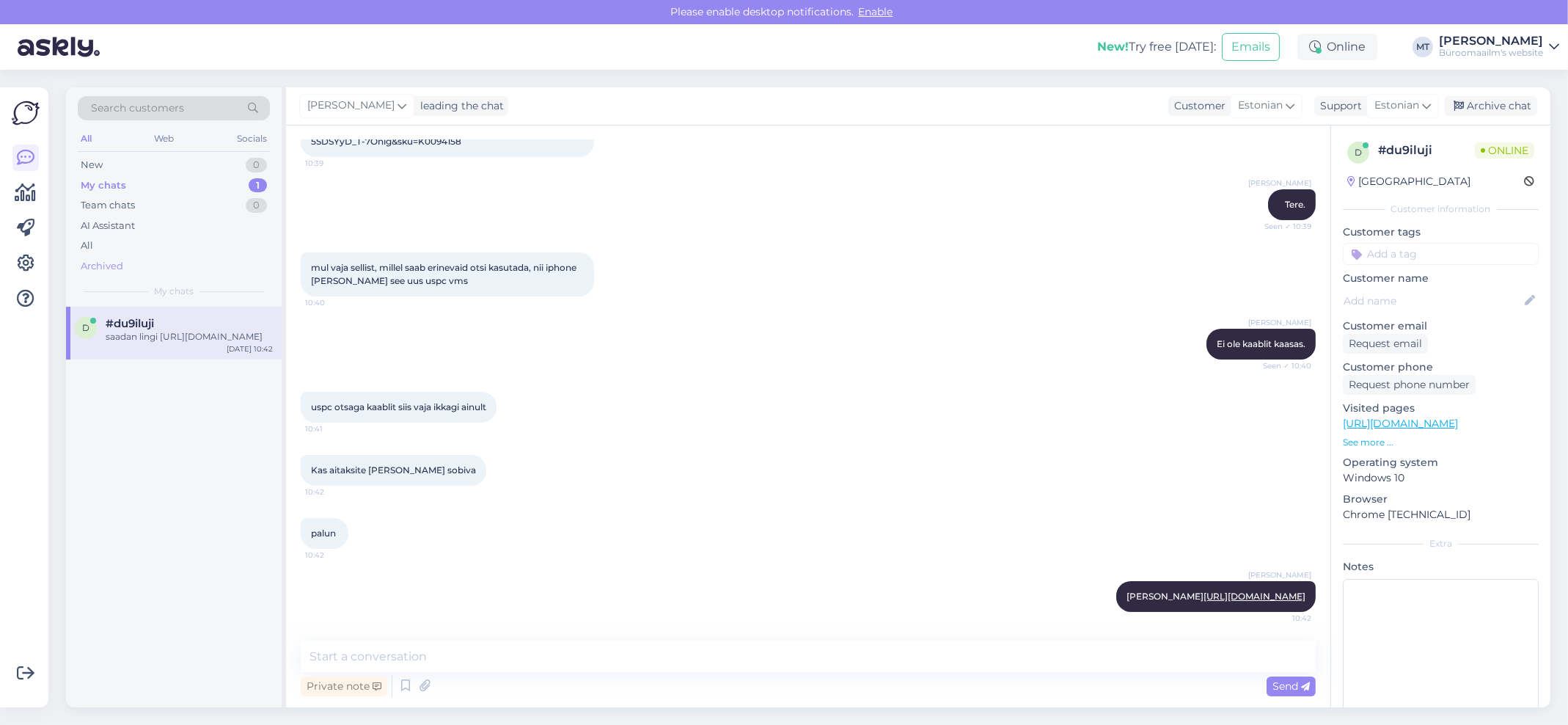
click at [99, 269] on div "Archived" at bounding box center [102, 266] width 42 height 15
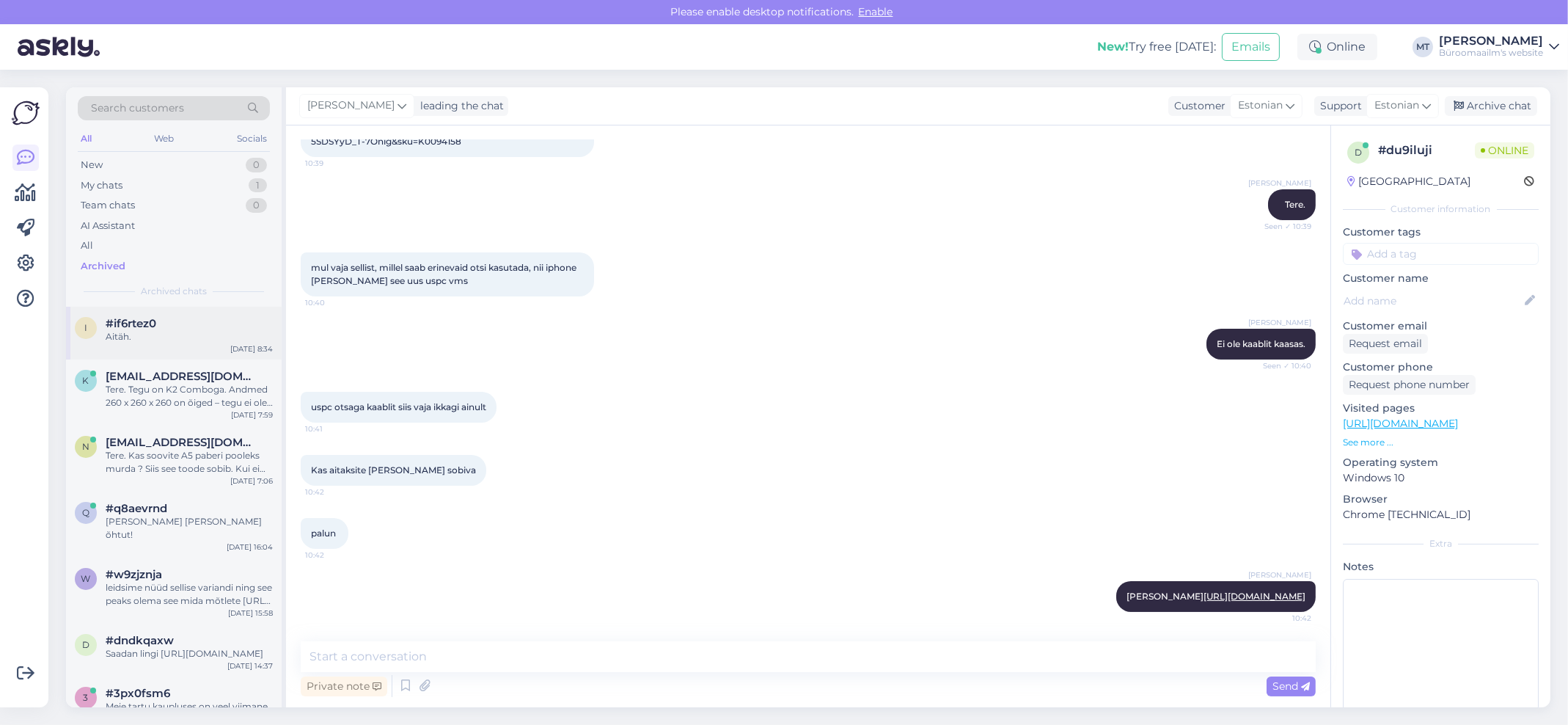
click at [128, 323] on span "#if6rtez0" at bounding box center [131, 323] width 51 height 13
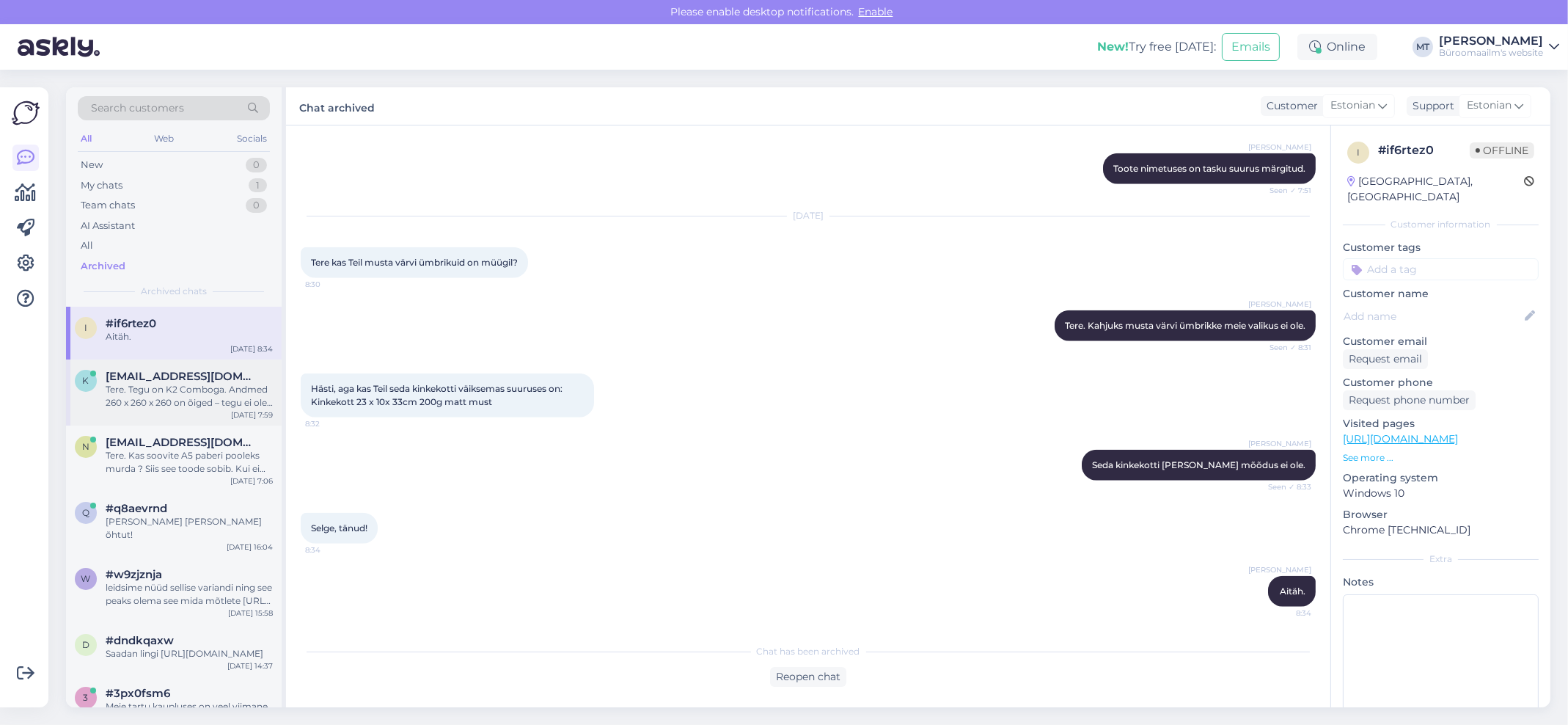
click at [141, 402] on div "Tere. Tegu on K2 Comboga. Andmed 260 x 260 x 260 on õiged – tegu ei ole K2 Plus…" at bounding box center [189, 396] width 167 height 26
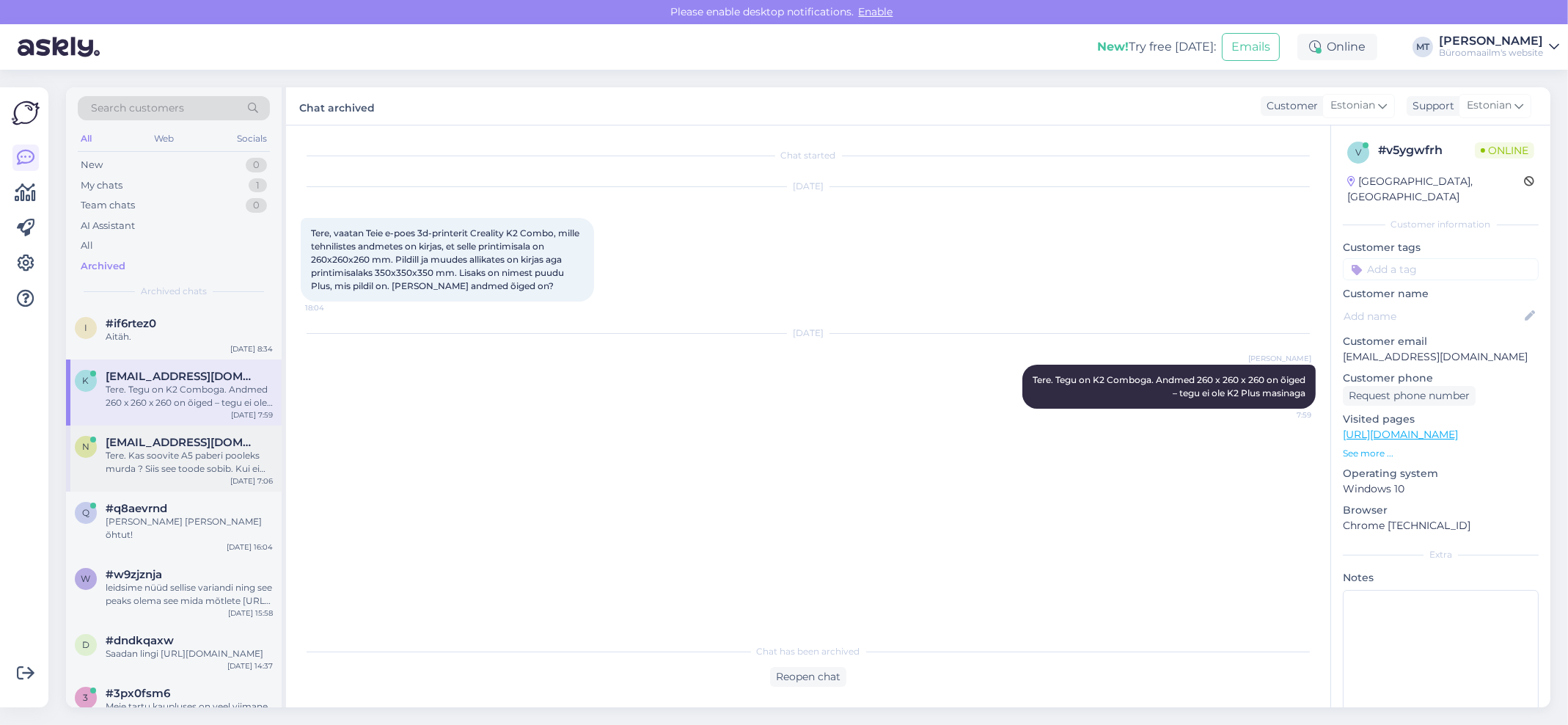
click at [136, 464] on div "Tere. Kas soovite A5 paberi pooleks murda ? Siis see toode sobib. Kui ei soovi …" at bounding box center [189, 462] width 167 height 26
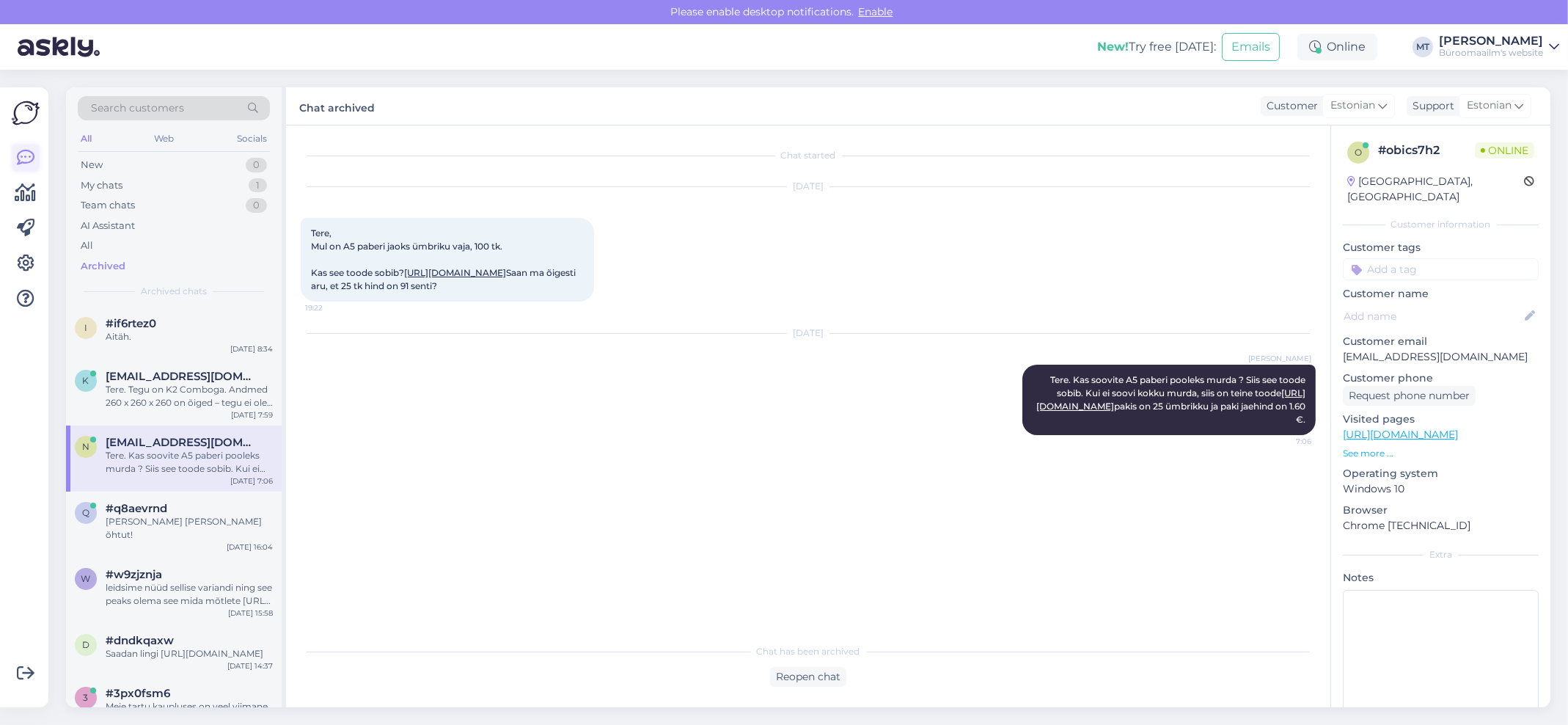
click at [25, 154] on icon at bounding box center [25, 157] width 18 height 18
click at [35, 192] on icon at bounding box center [26, 193] width 21 height 18
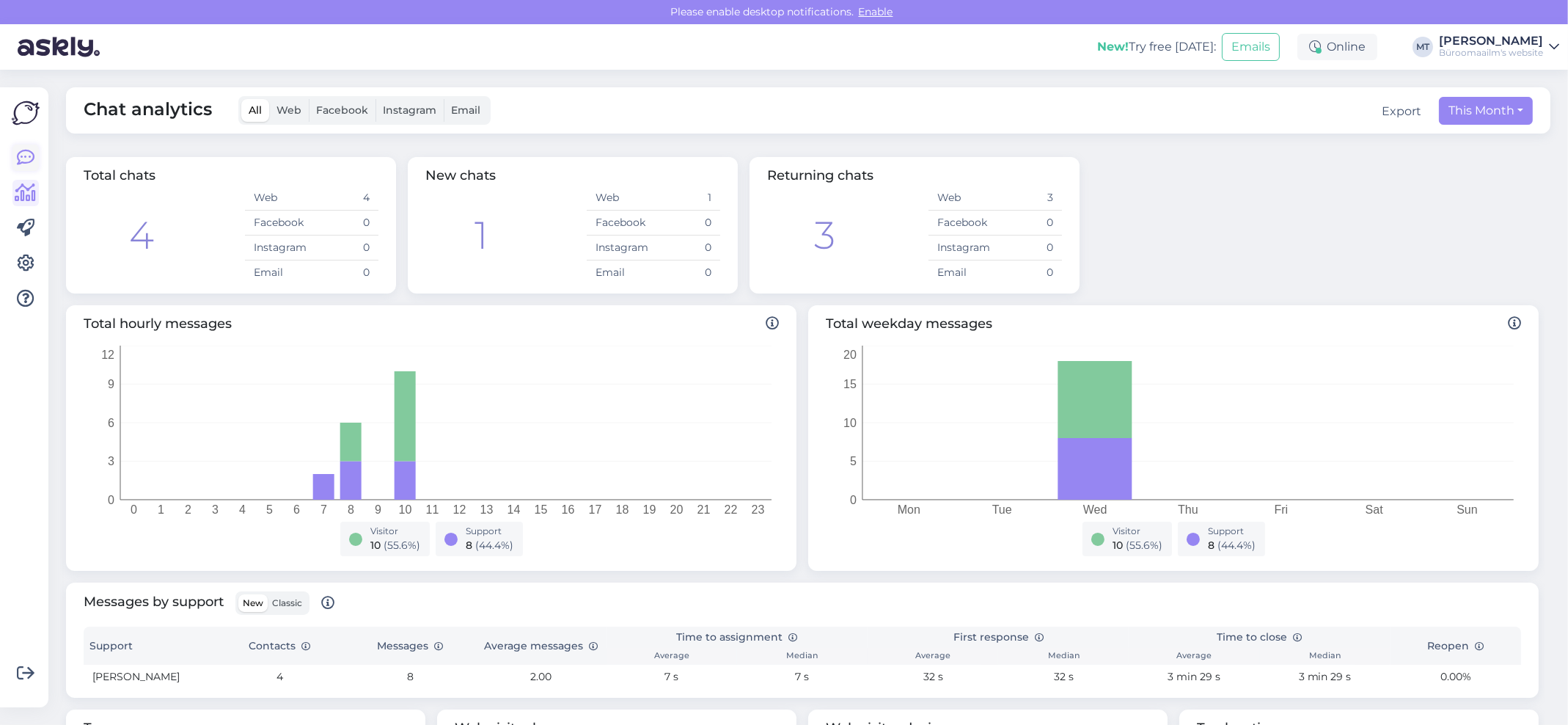
click at [23, 154] on icon at bounding box center [25, 157] width 18 height 18
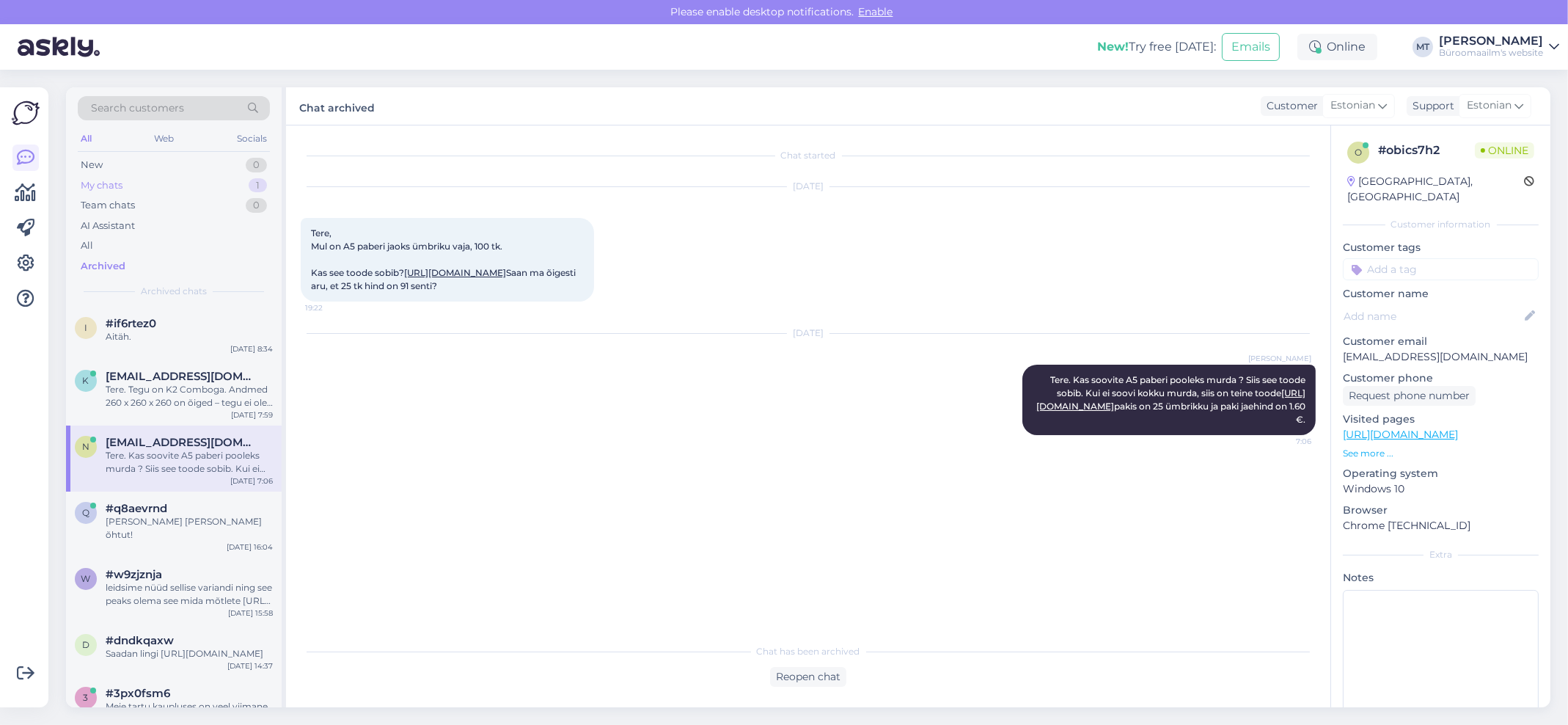
click at [99, 185] on div "My chats" at bounding box center [102, 185] width 42 height 15
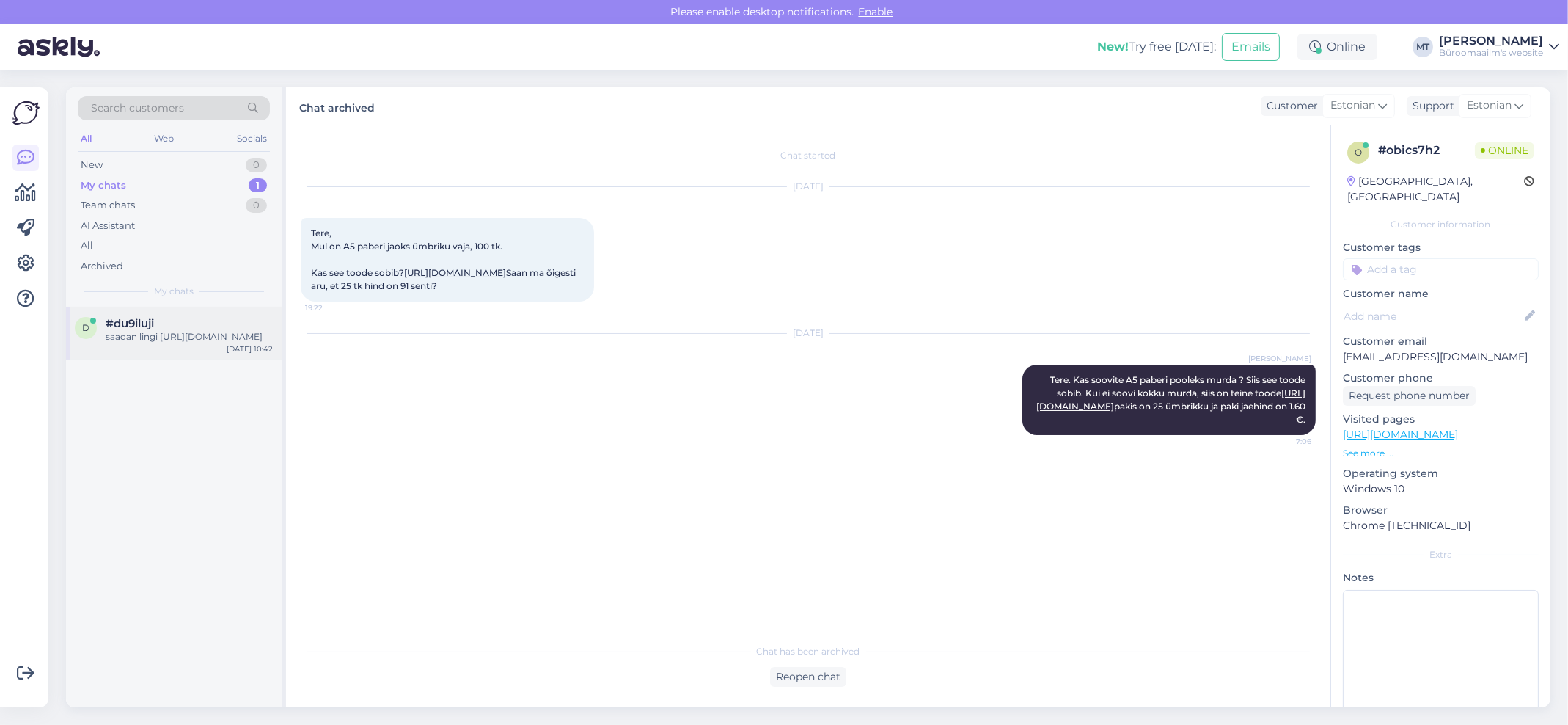
click at [140, 334] on div "saadan lingi [URL][DOMAIN_NAME]" at bounding box center [189, 337] width 167 height 13
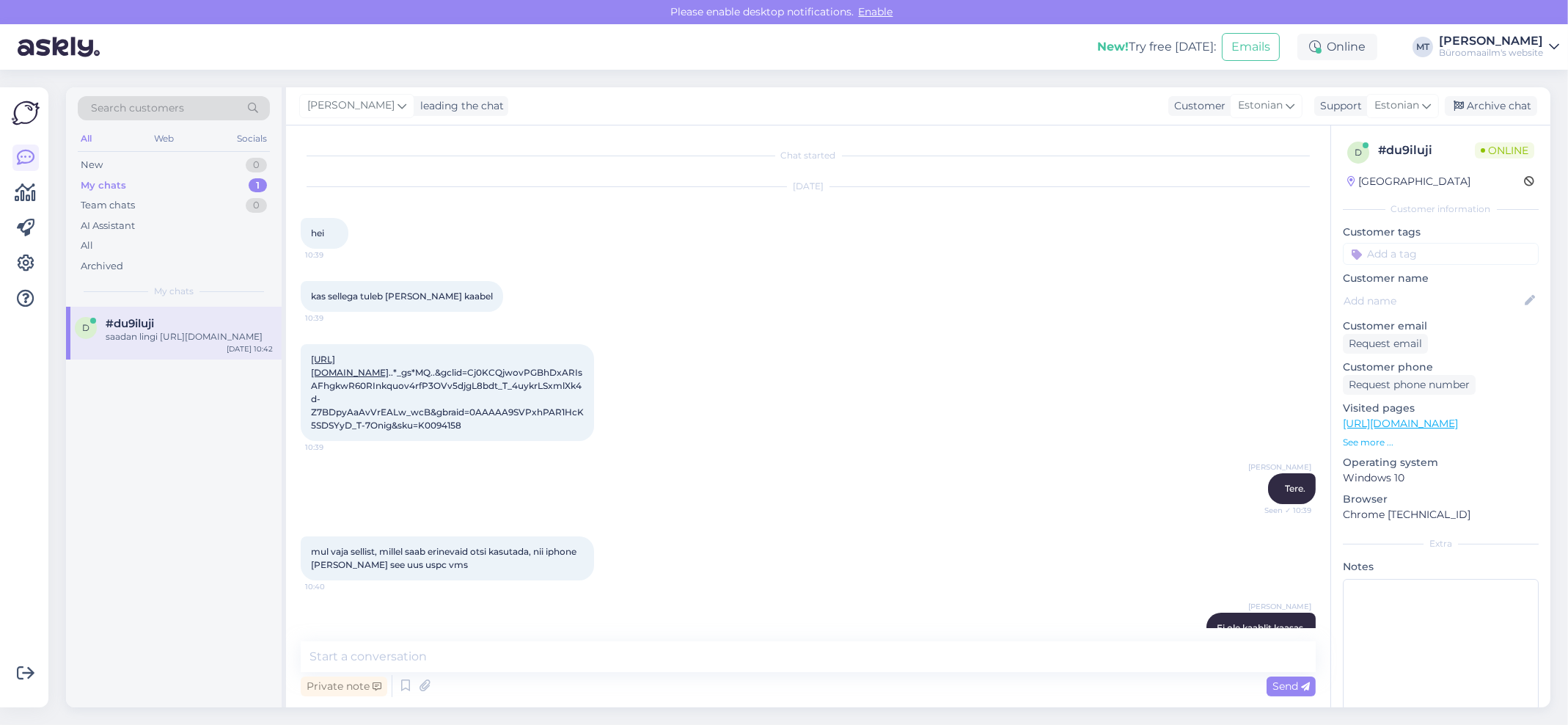
scroll to position [336, 0]
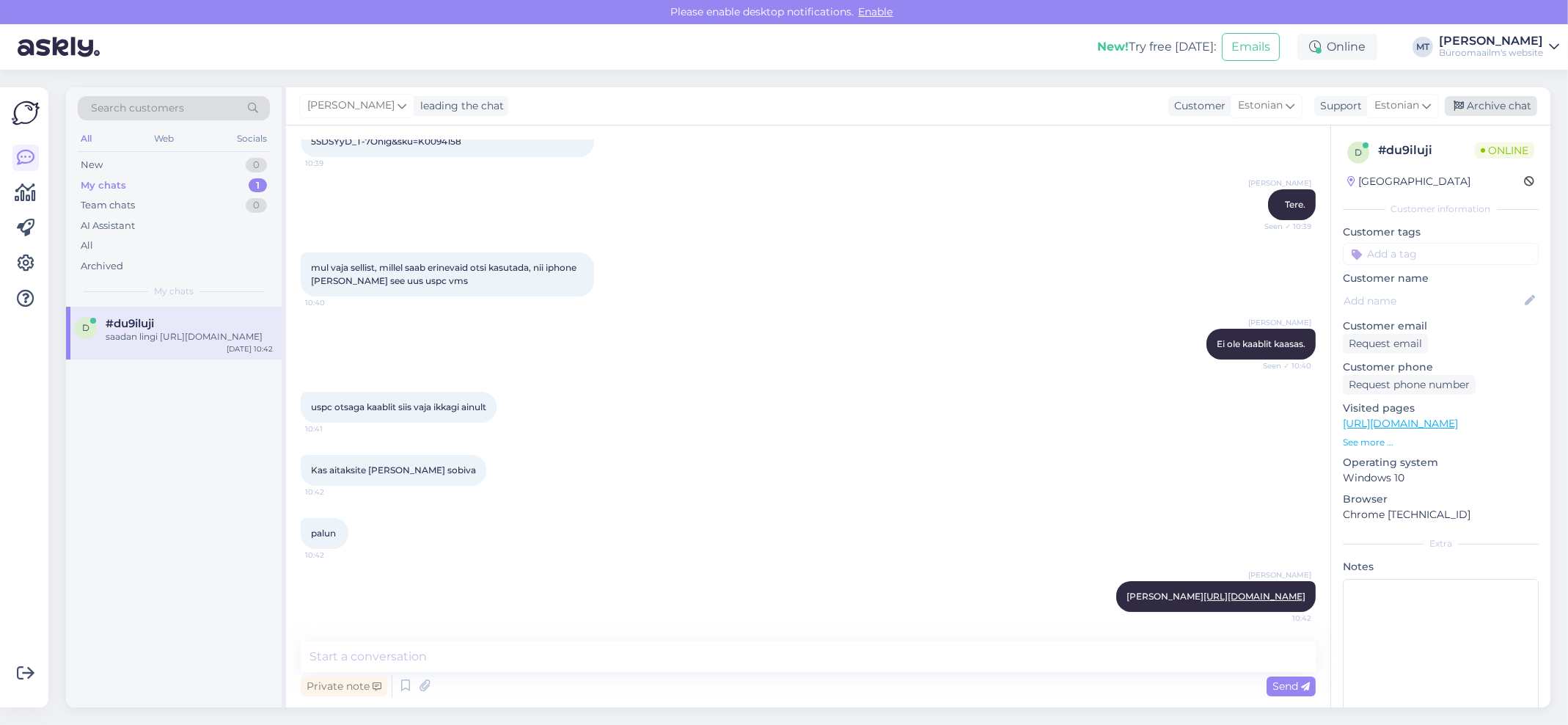
click at [1524, 109] on div "Archive chat" at bounding box center [1491, 105] width 92 height 20
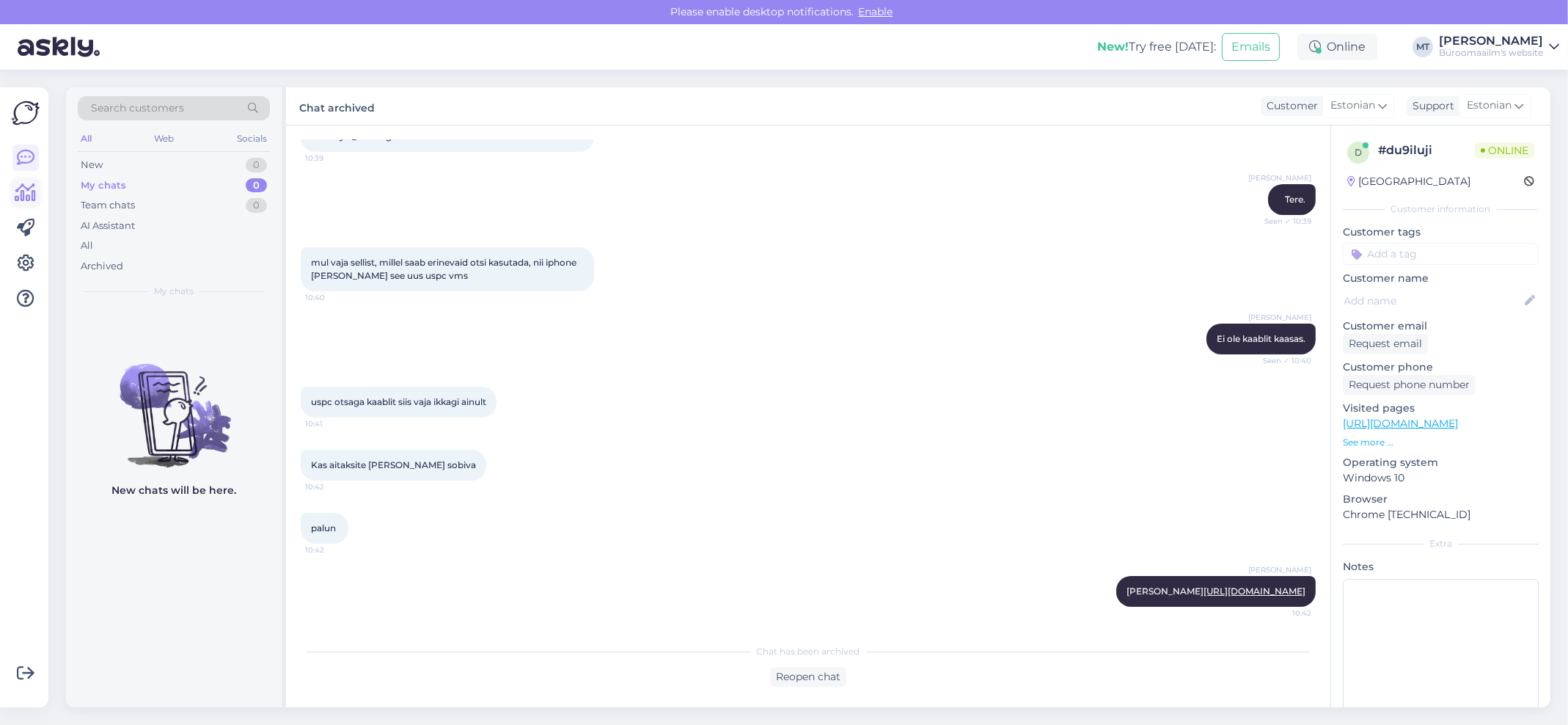
click at [25, 197] on icon at bounding box center [26, 193] width 21 height 18
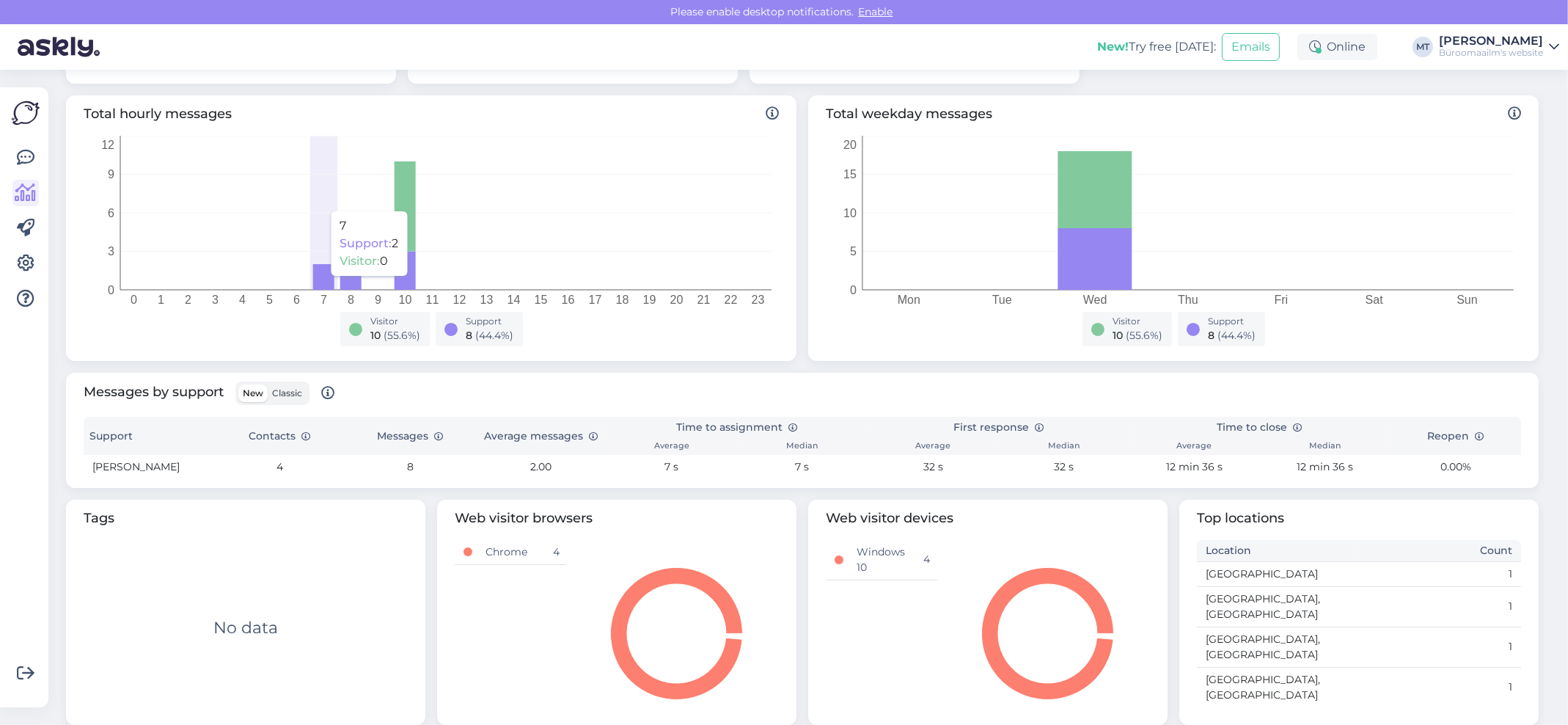
scroll to position [234, 0]
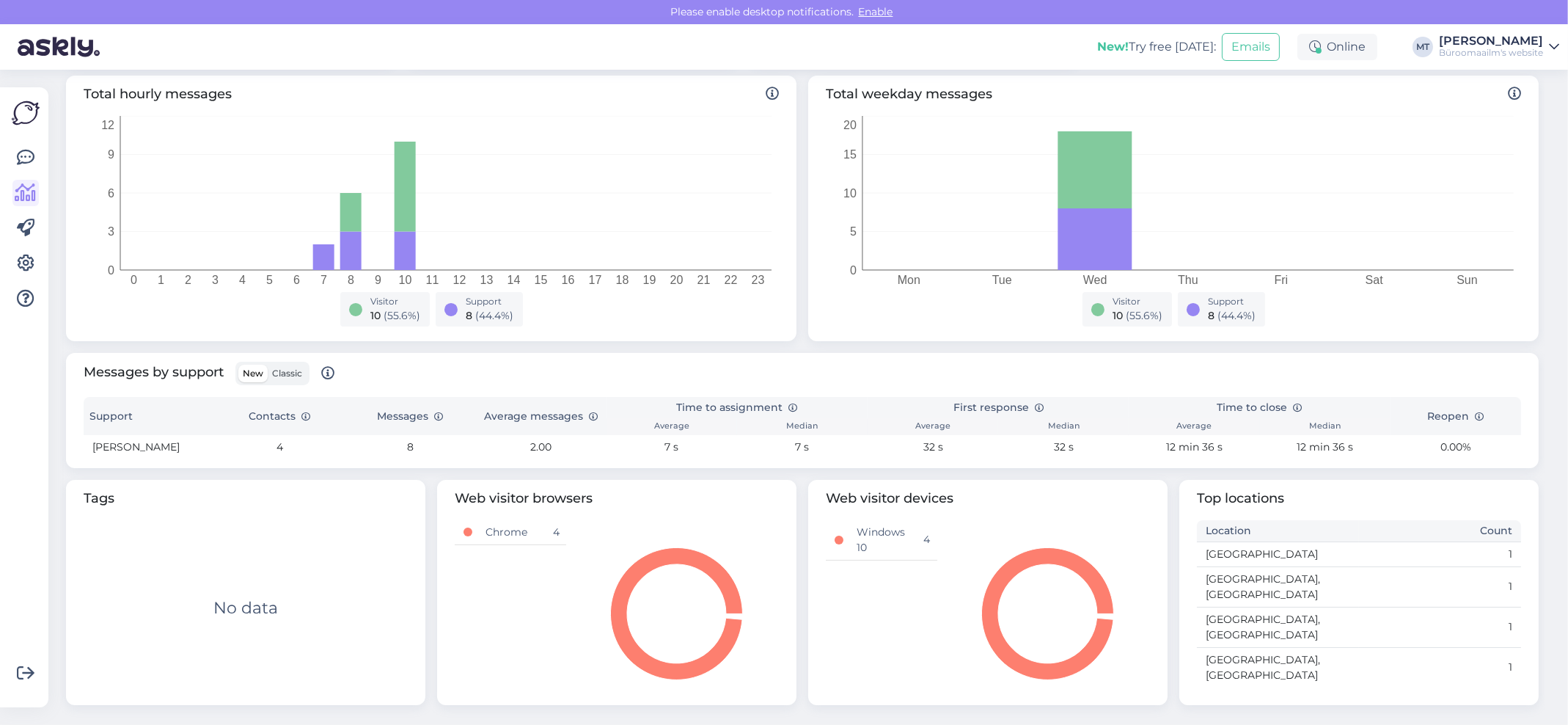
scroll to position [234, 0]
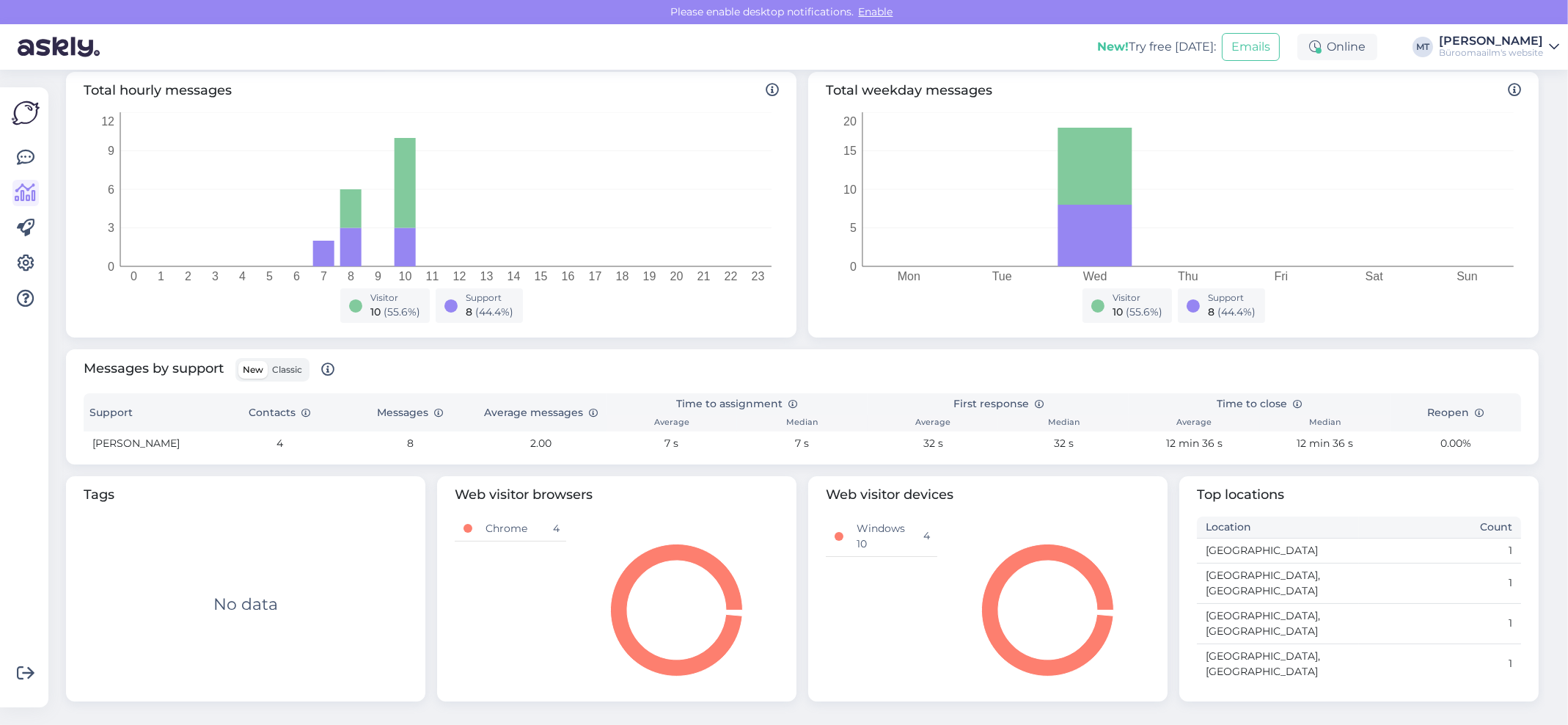
click at [293, 373] on span "Classic" at bounding box center [287, 369] width 30 height 11
click at [268, 361] on input "Classic" at bounding box center [268, 361] width 0 height 0
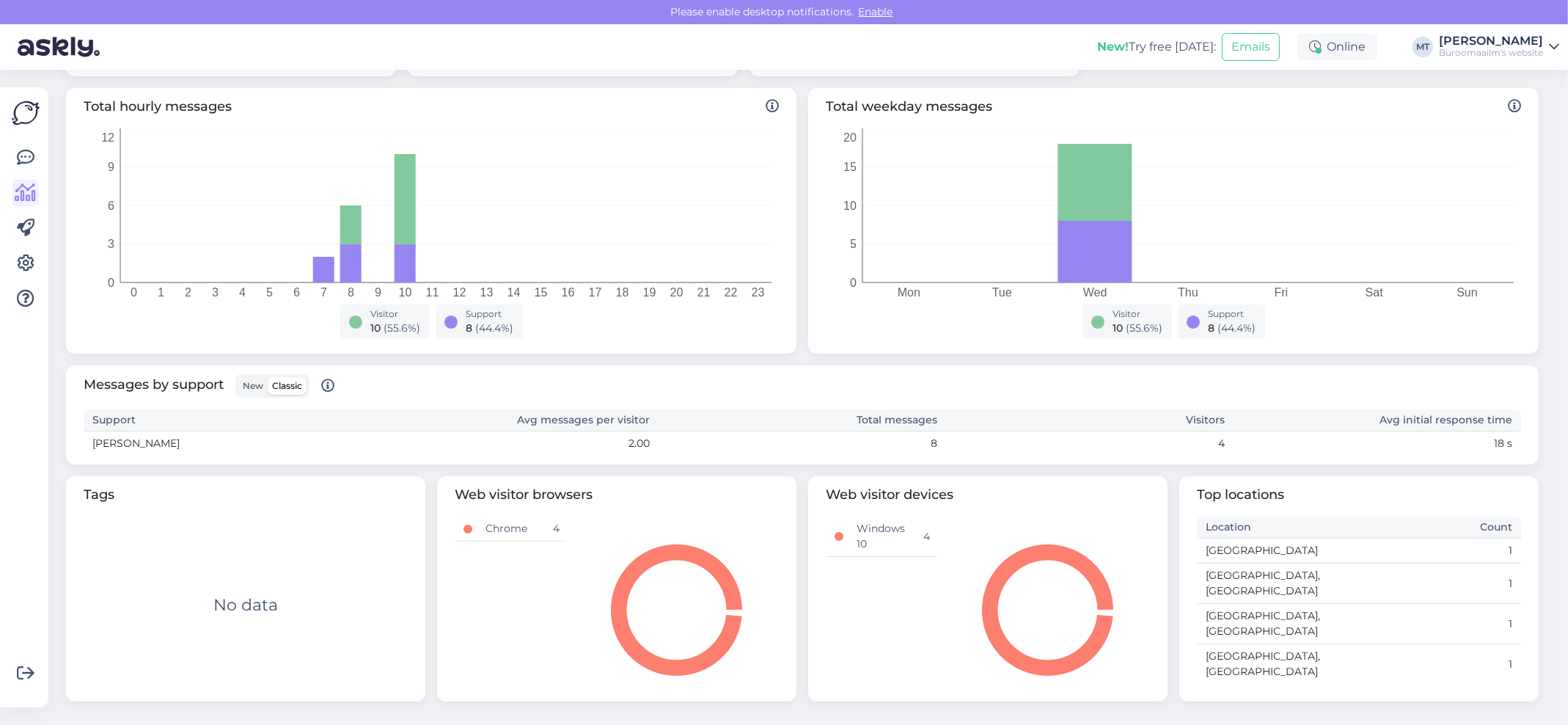
scroll to position [218, 0]
click at [287, 389] on span "Classic" at bounding box center [287, 386] width 30 height 11
click at [268, 377] on input "Classic" at bounding box center [268, 377] width 0 height 0
click at [255, 389] on span "New" at bounding box center [252, 386] width 20 height 11
click at [238, 377] on input "New" at bounding box center [238, 377] width 0 height 0
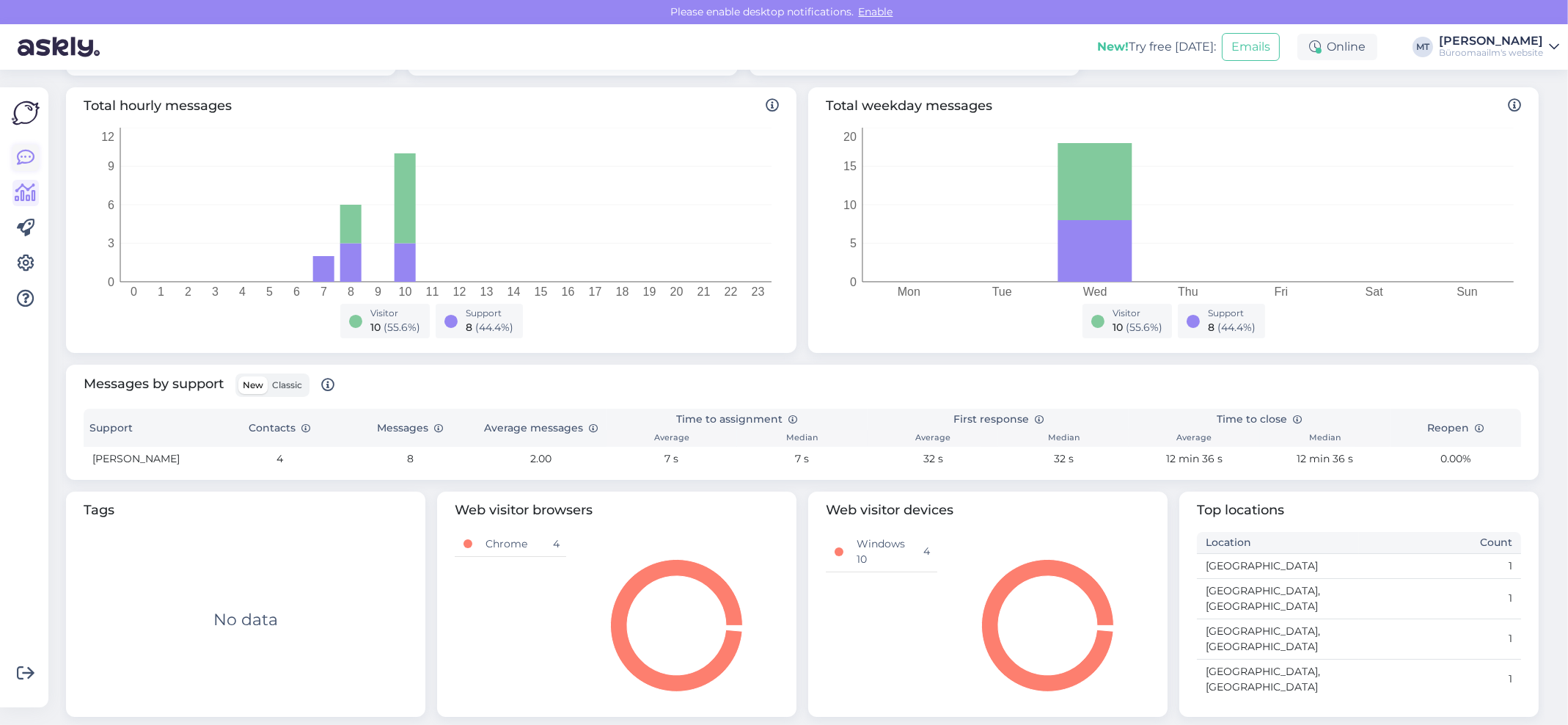
click at [23, 160] on icon at bounding box center [25, 157] width 18 height 18
